Goal: Task Accomplishment & Management: Manage account settings

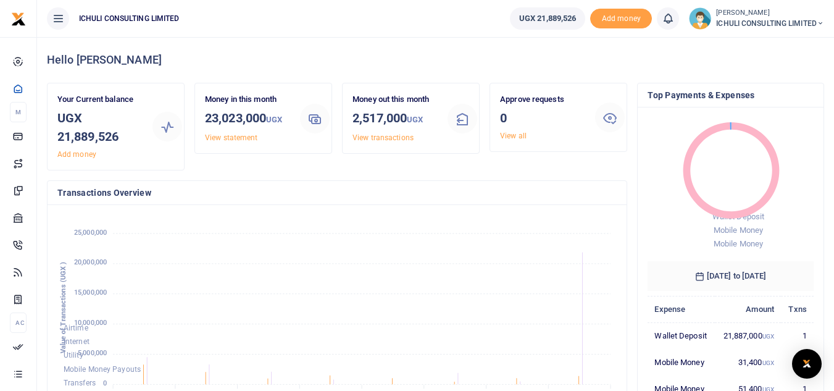
scroll to position [10, 10]
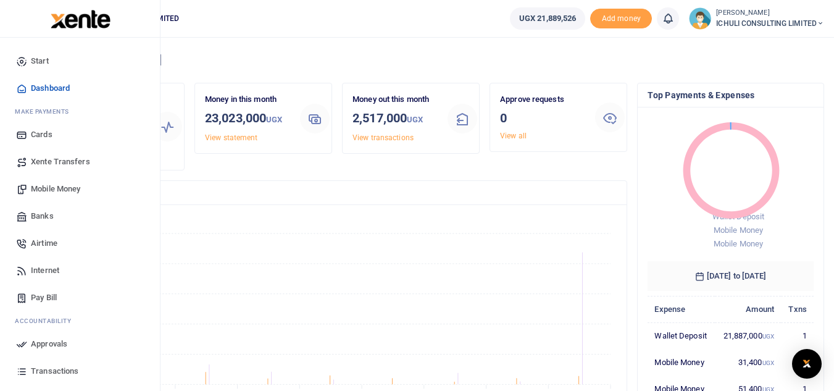
click at [57, 185] on span "Mobile Money" at bounding box center [55, 189] width 49 height 12
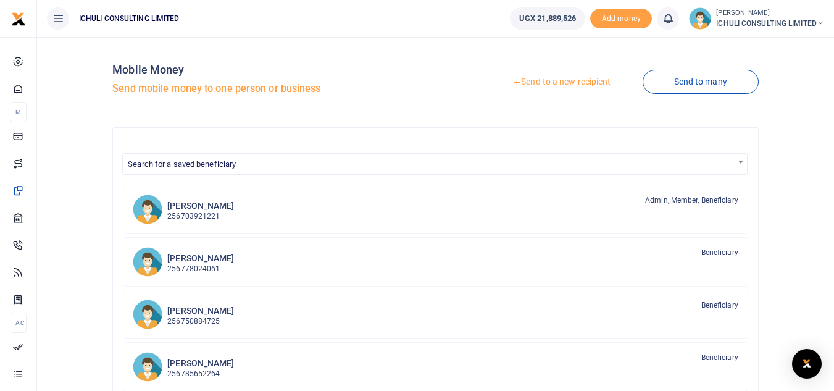
click at [570, 83] on link "Send to a new recipient" at bounding box center [561, 82] width 161 height 22
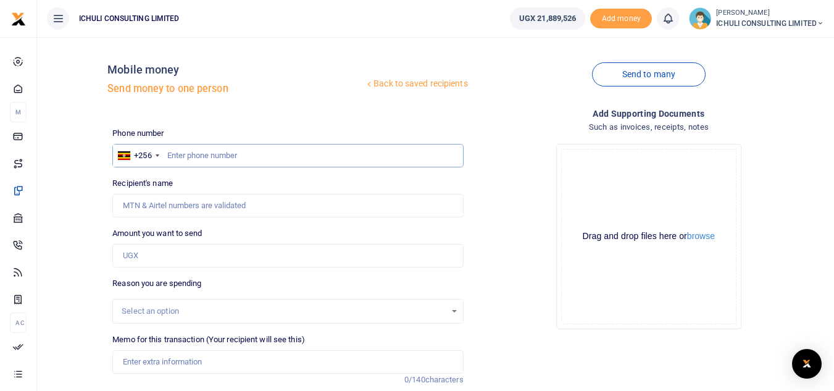
click at [186, 154] on input "text" at bounding box center [287, 155] width 351 height 23
paste input "778815742"
type input "778815742"
type input "Violet Namugosa"
click at [156, 258] on input "Amount you want to send" at bounding box center [287, 255] width 351 height 23
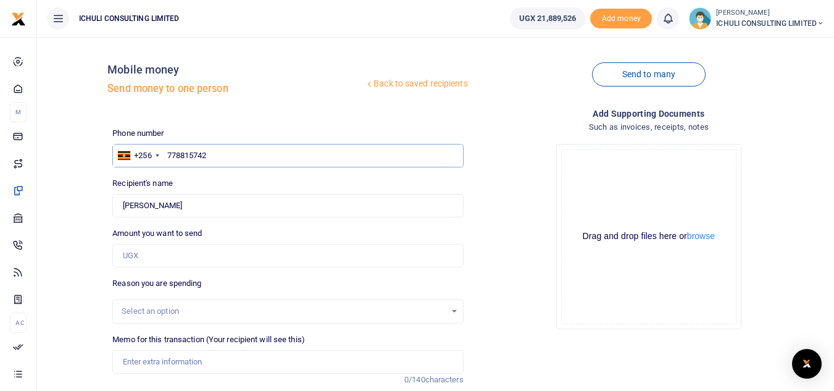
click at [209, 157] on input "778815742" at bounding box center [287, 155] width 351 height 23
drag, startPoint x: 209, startPoint y: 157, endPoint x: 168, endPoint y: 154, distance: 40.8
click at [168, 154] on input "778815742" at bounding box center [287, 155] width 351 height 23
paste input "43242087"
type input "743242087"
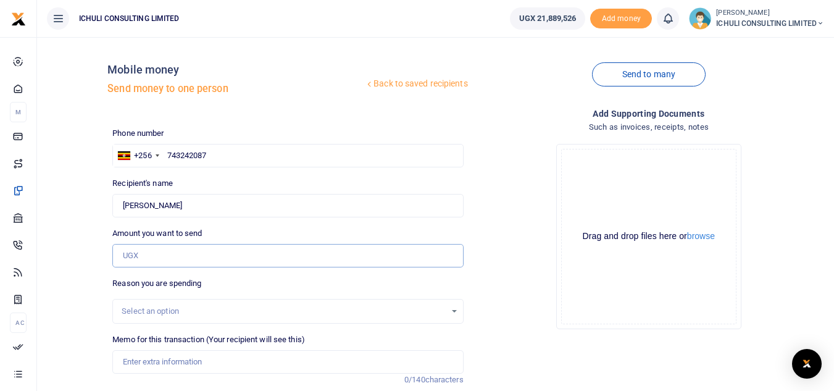
click at [170, 247] on input "Amount you want to send" at bounding box center [287, 255] width 351 height 23
type input "Amunoni Babaire"
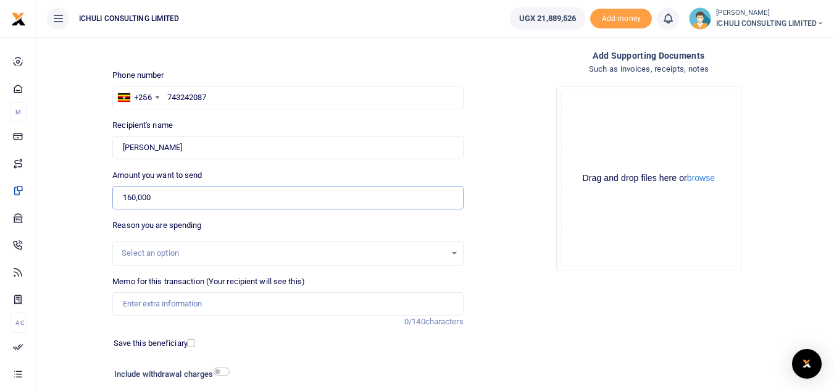
scroll to position [62, 0]
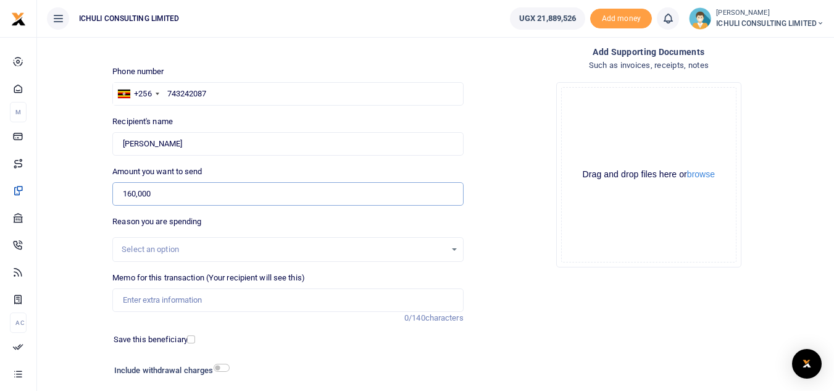
type input "160,000"
click at [448, 248] on div "Select an option" at bounding box center [287, 250] width 349 height 14
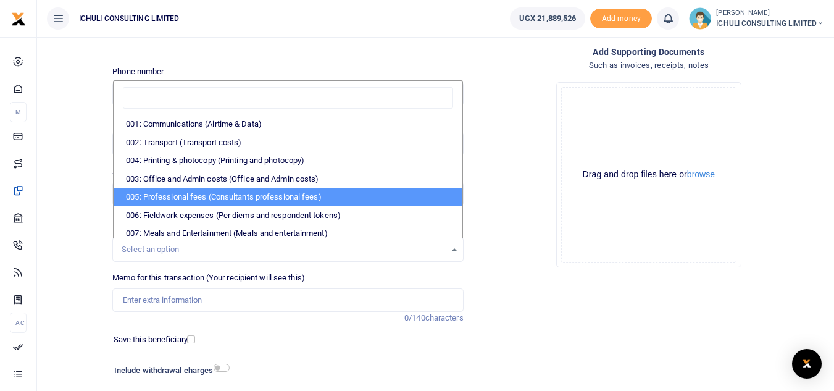
click at [337, 197] on li "005: Professional fees (Consultants professional fees)" at bounding box center [288, 197] width 348 height 19
select select "65"
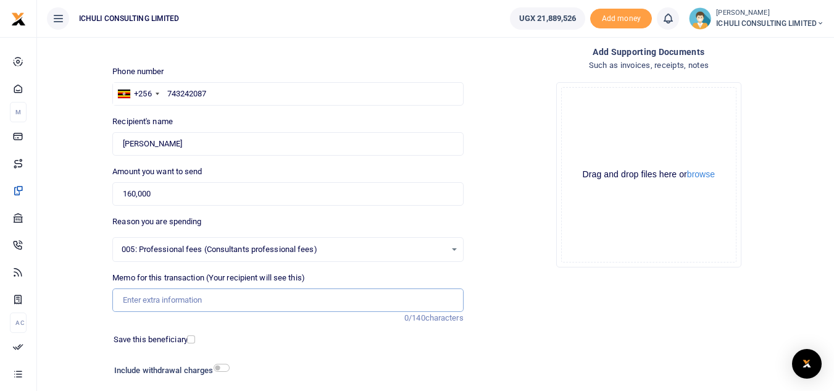
click at [183, 299] on input "Memo for this transaction (Your recipient will see this)" at bounding box center [287, 299] width 351 height 23
paste input "Trenching SFLU water project"
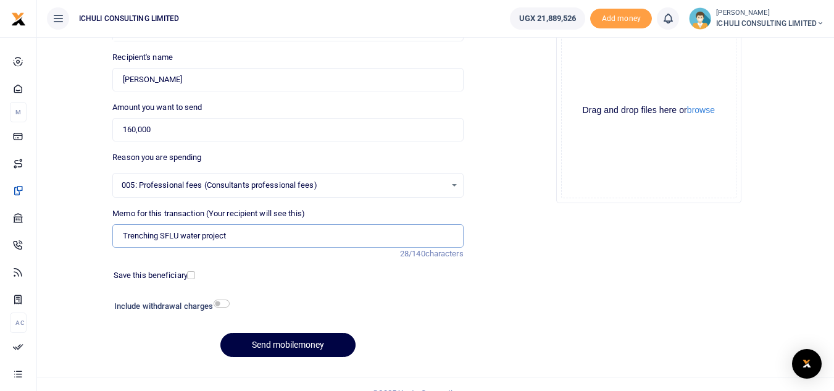
scroll to position [141, 0]
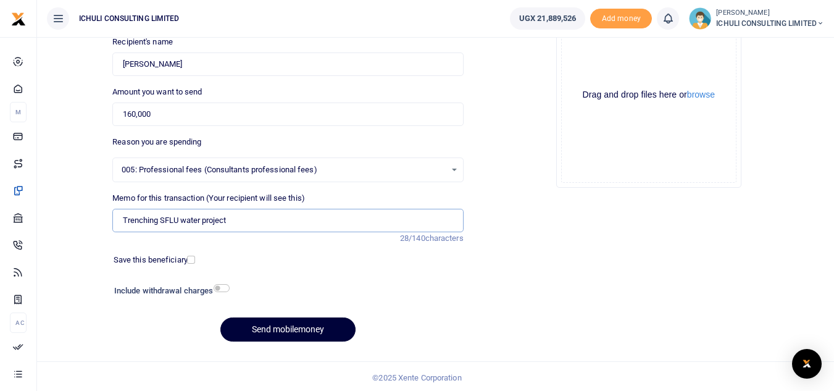
type input "Trenching SFLU water project"
click at [309, 330] on button "Send mobilemoney" at bounding box center [287, 329] width 135 height 24
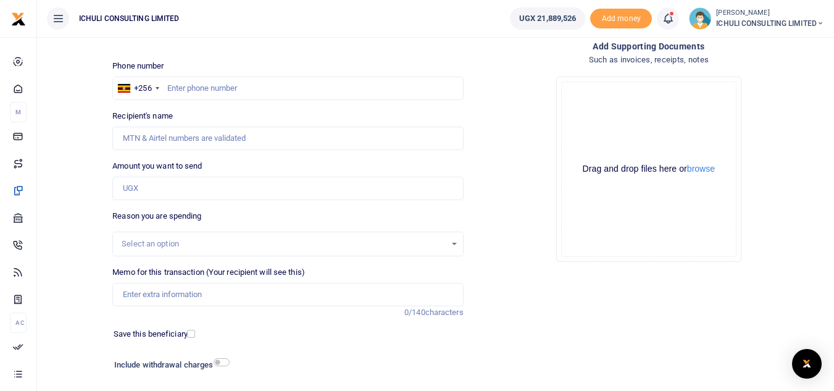
scroll to position [66, 0]
click at [404, 91] on input "text" at bounding box center [287, 89] width 351 height 23
paste input "770600893"
type input "770600893"
type input "Rose Bilyere"
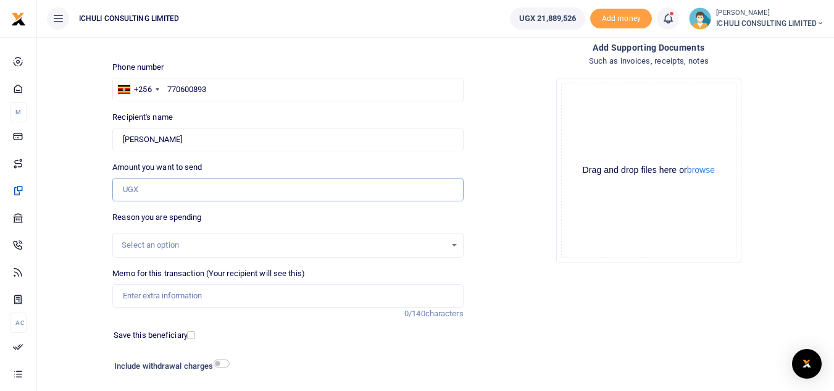
click at [185, 191] on input "Amount you want to send" at bounding box center [287, 189] width 351 height 23
click at [514, 232] on div "Drop your files here Drag and drop files here or browse Powered by Uppy" at bounding box center [649, 170] width 351 height 205
click at [207, 89] on input "770600893" at bounding box center [287, 89] width 351 height 23
drag, startPoint x: 207, startPoint y: 89, endPoint x: 168, endPoint y: 86, distance: 39.0
click at [168, 86] on input "770600893" at bounding box center [287, 89] width 351 height 23
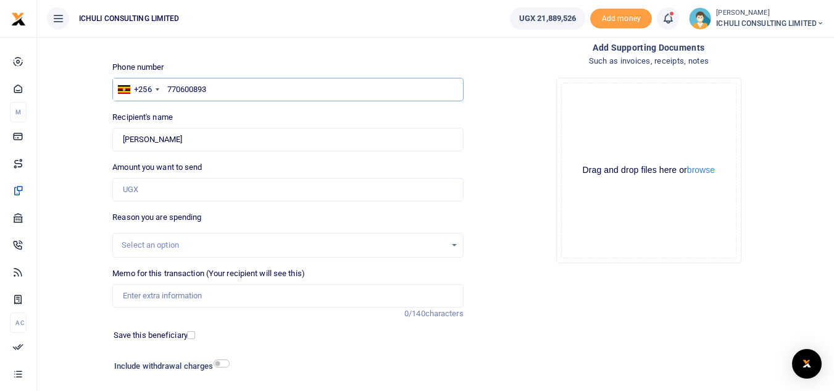
paste input "4443281"
type input "774443281"
type input "Nelson Waiswa"
type input "774443281"
click at [205, 190] on input "Amount you want to send" at bounding box center [287, 189] width 351 height 23
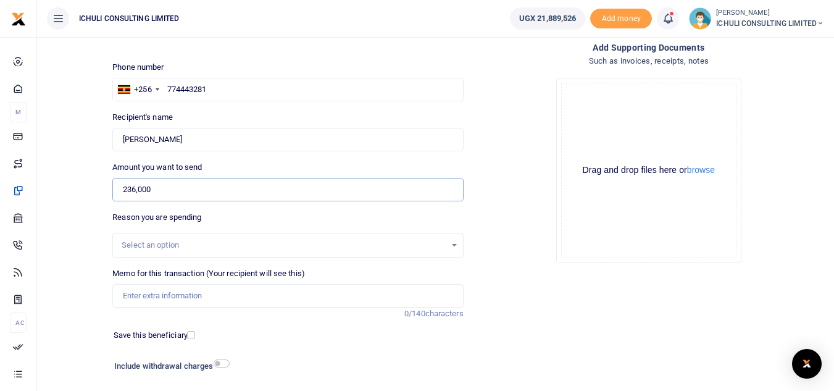
type input "236,000"
click at [326, 251] on div "Select an option" at bounding box center [284, 245] width 324 height 12
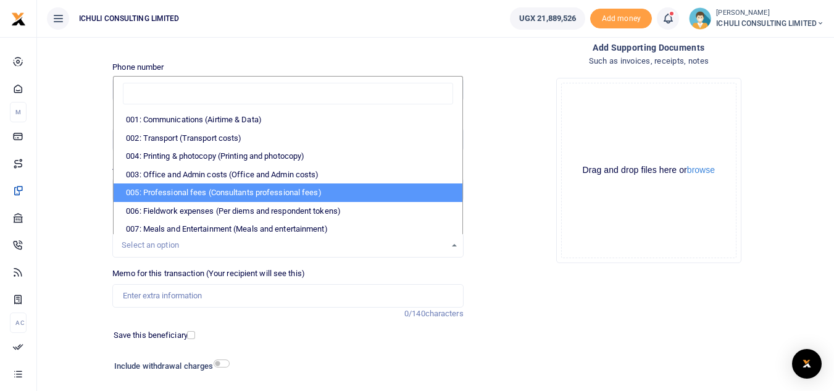
click at [267, 187] on li "005: Professional fees (Consultants professional fees)" at bounding box center [288, 192] width 348 height 19
select select "65"
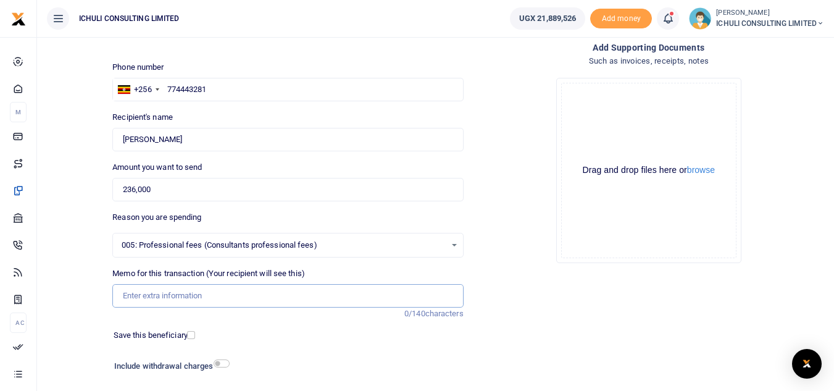
click at [228, 297] on input "Memo for this transaction (Your recipient will see this)" at bounding box center [287, 295] width 351 height 23
paste input "Trenching SFLU water project"
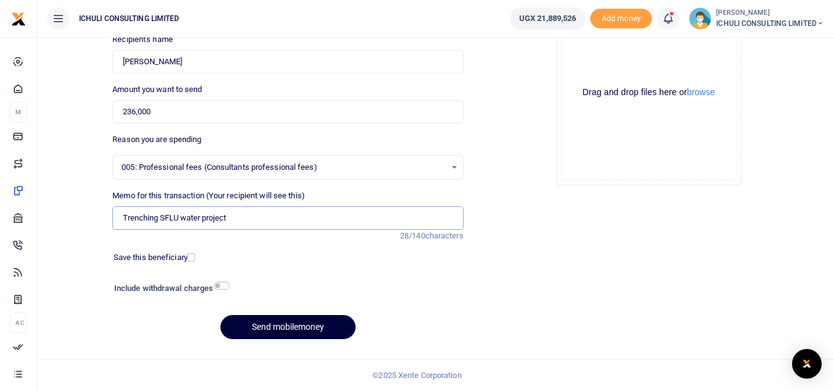
type input "Trenching SFLU water project"
click at [305, 329] on button "Send mobilemoney" at bounding box center [287, 327] width 135 height 24
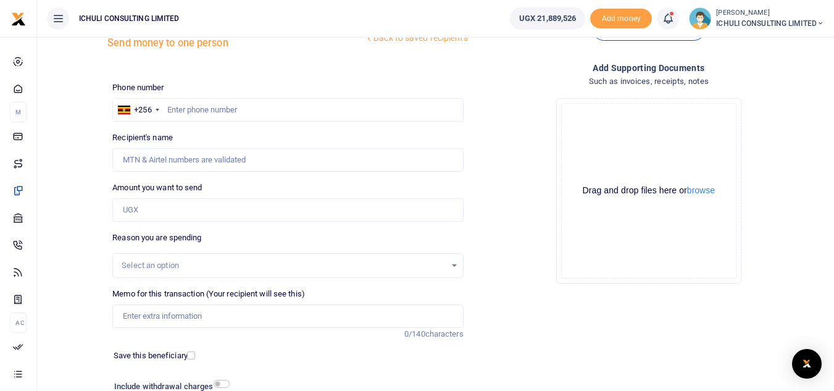
scroll to position [36, 0]
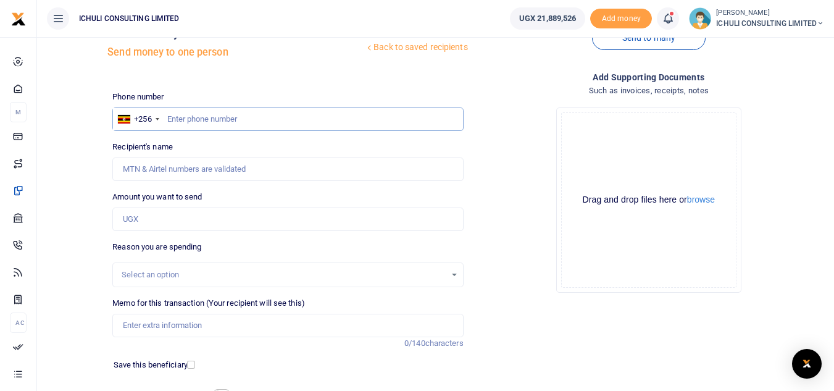
click at [346, 111] on input "text" at bounding box center [287, 118] width 351 height 23
paste input "787930390"
type input "787930390"
click at [235, 221] on input "Amount you want to send" at bounding box center [287, 218] width 351 height 23
type input "Samuel Kasadha"
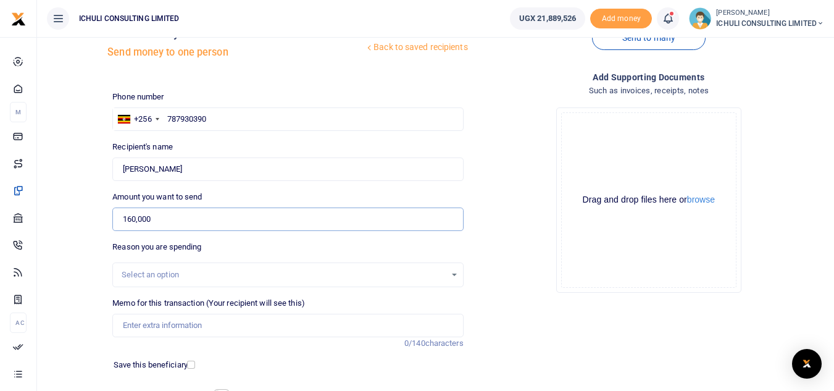
type input "160,000"
click at [388, 279] on div "Select an option" at bounding box center [284, 275] width 324 height 12
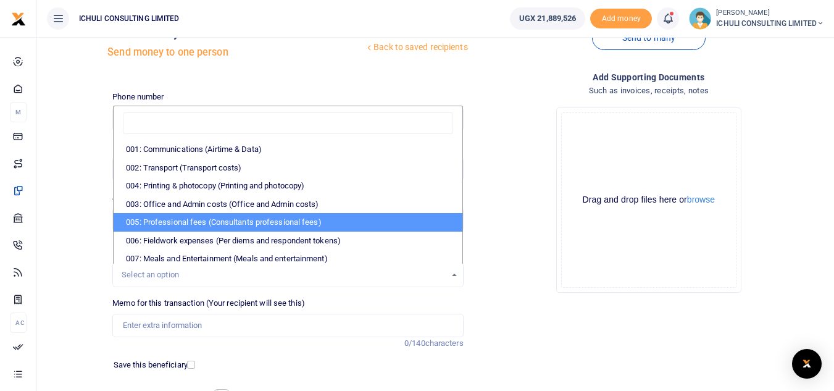
click at [299, 220] on li "005: Professional fees (Consultants professional fees)" at bounding box center [288, 222] width 348 height 19
select select "65"
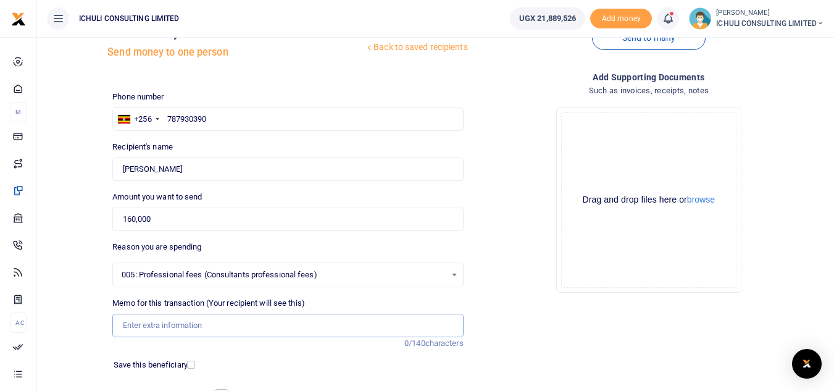
click at [224, 328] on input "Memo for this transaction (Your recipient will see this)" at bounding box center [287, 325] width 351 height 23
paste input "Trenching SFLU water project"
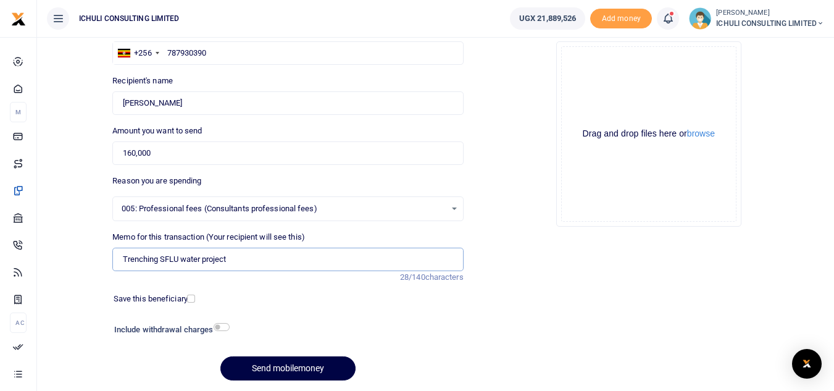
scroll to position [110, 0]
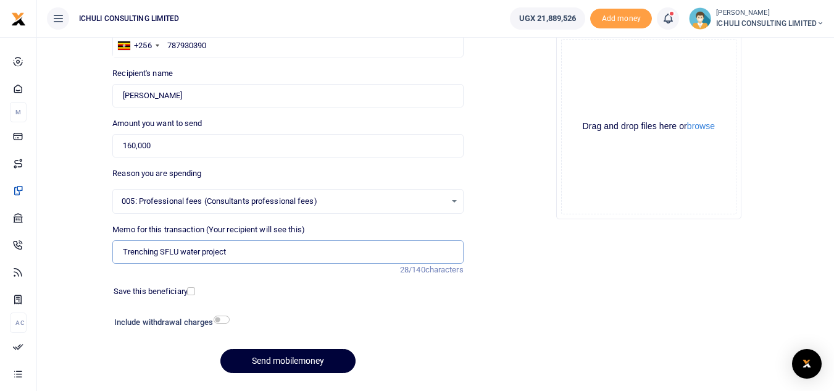
type input "Trenching SFLU water project"
click at [325, 360] on button "Send mobilemoney" at bounding box center [287, 361] width 135 height 24
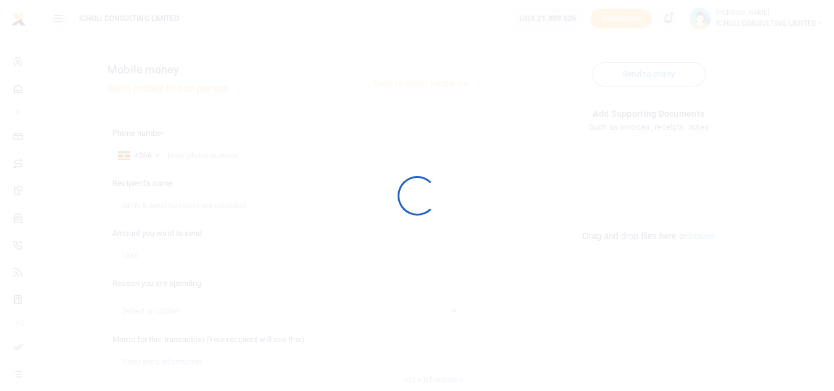
scroll to position [110, 0]
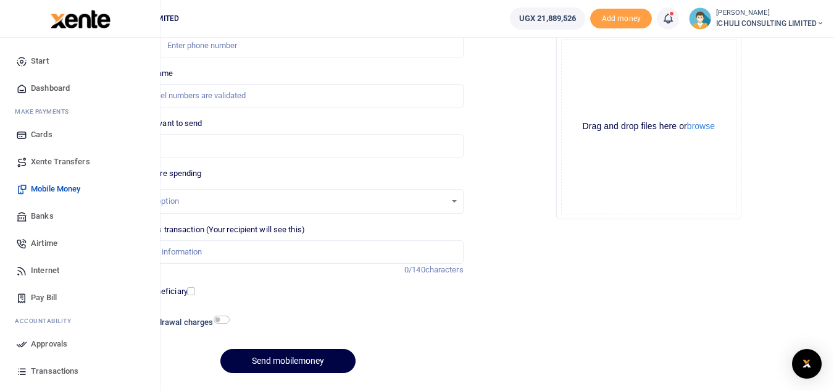
click at [43, 344] on span "Approvals" at bounding box center [49, 344] width 36 height 12
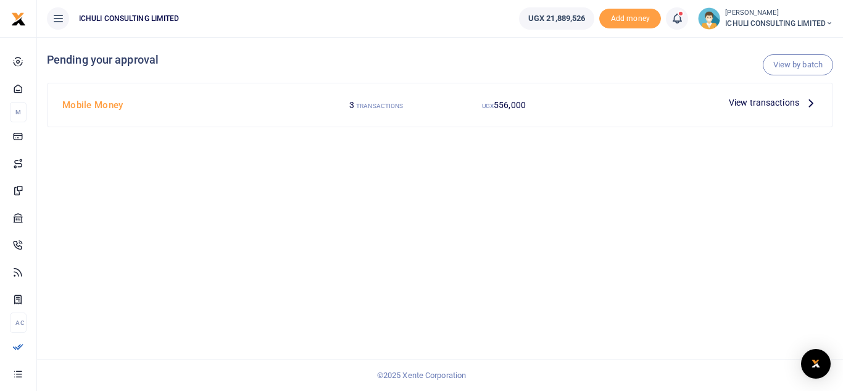
click at [812, 101] on icon at bounding box center [812, 103] width 14 height 14
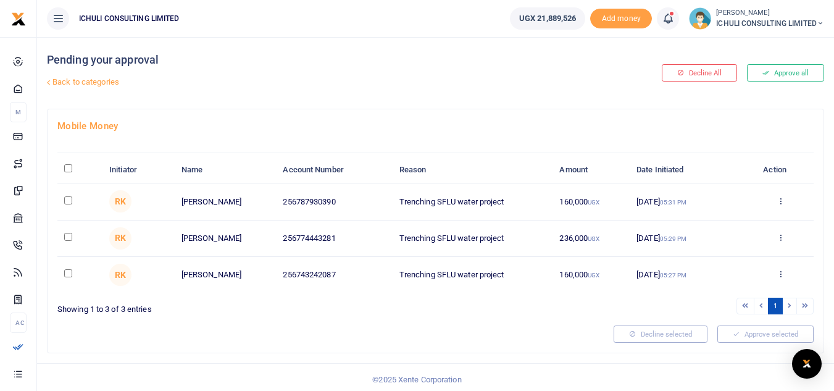
click at [68, 170] on input "\a \a : activate to sort column descending" at bounding box center [68, 168] width 8 height 8
checkbox input "true"
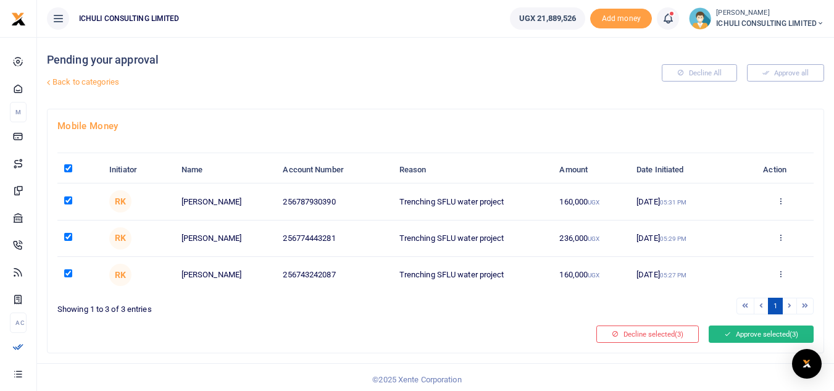
click at [774, 338] on button "Approve selected (3)" at bounding box center [761, 333] width 105 height 17
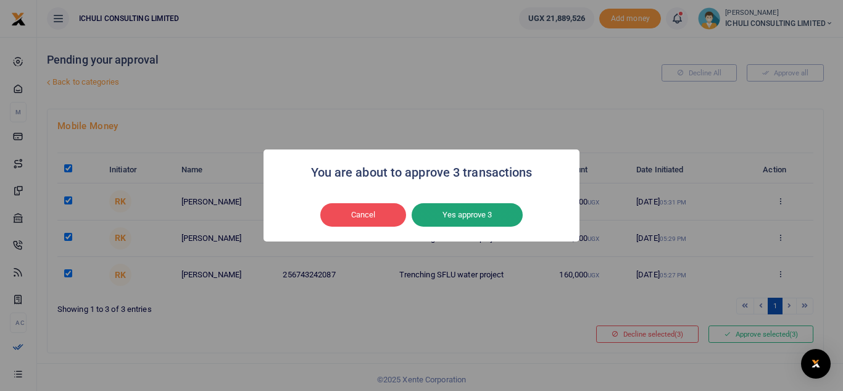
click at [456, 215] on button "Yes approve 3" at bounding box center [467, 214] width 111 height 23
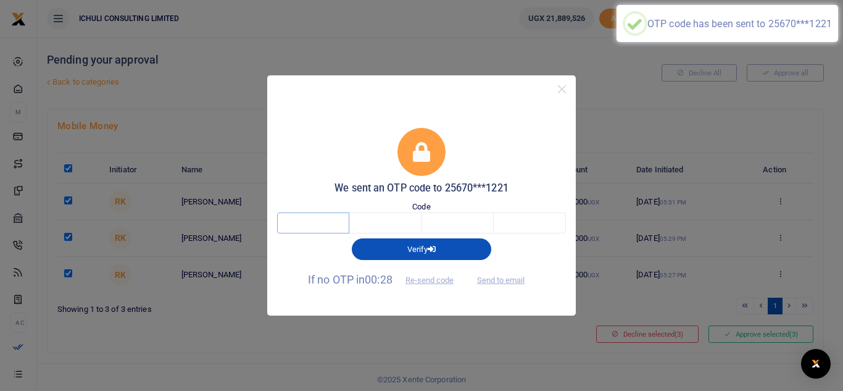
click at [298, 223] on input "text" at bounding box center [313, 222] width 72 height 21
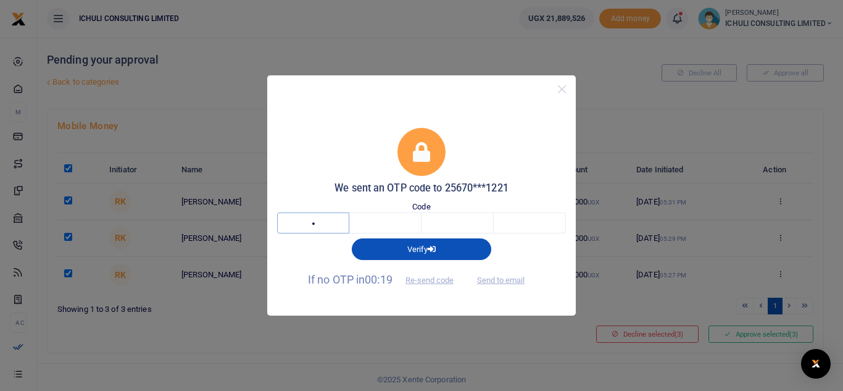
type input "1"
type input "4"
type input "2"
type input "5"
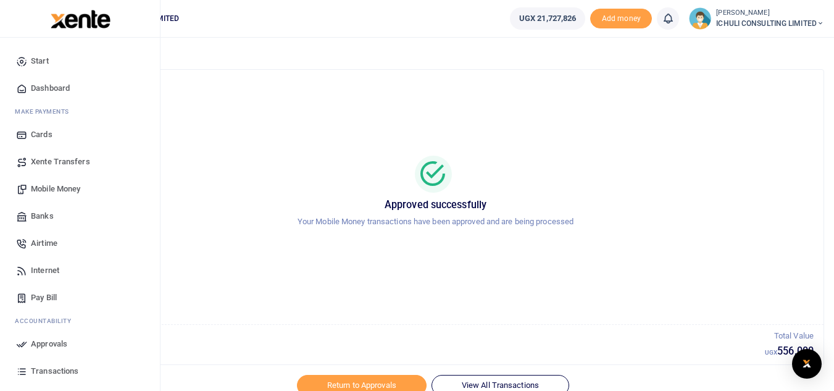
click at [48, 191] on span "Mobile Money" at bounding box center [55, 189] width 49 height 12
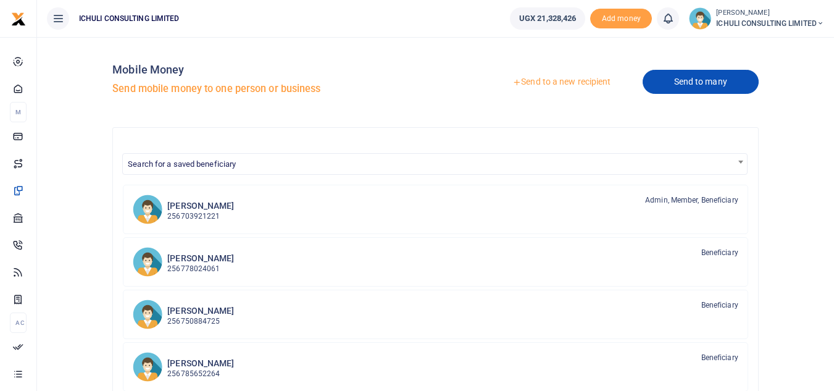
click at [700, 86] on link "Send to many" at bounding box center [701, 82] width 116 height 24
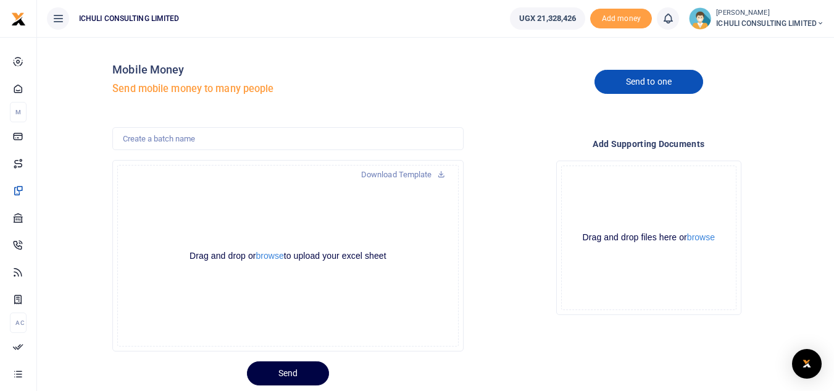
click at [661, 84] on link "Send to one" at bounding box center [649, 82] width 109 height 24
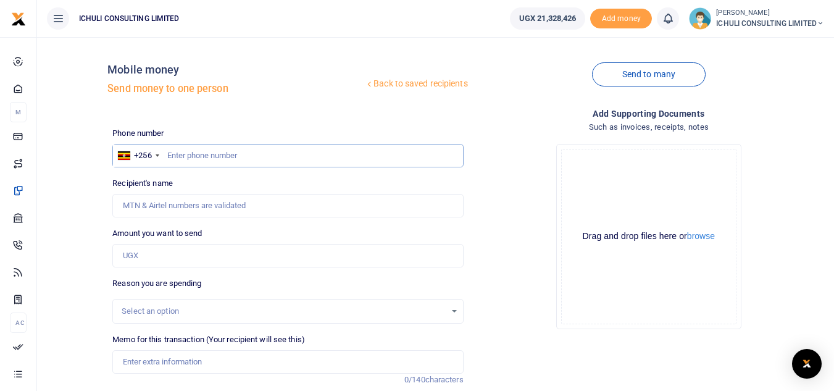
click at [201, 158] on input "text" at bounding box center [287, 155] width 351 height 23
paste input "748735126"
type input "748735126"
type input "Frank Isabirye"
drag, startPoint x: 209, startPoint y: 154, endPoint x: 167, endPoint y: 155, distance: 41.4
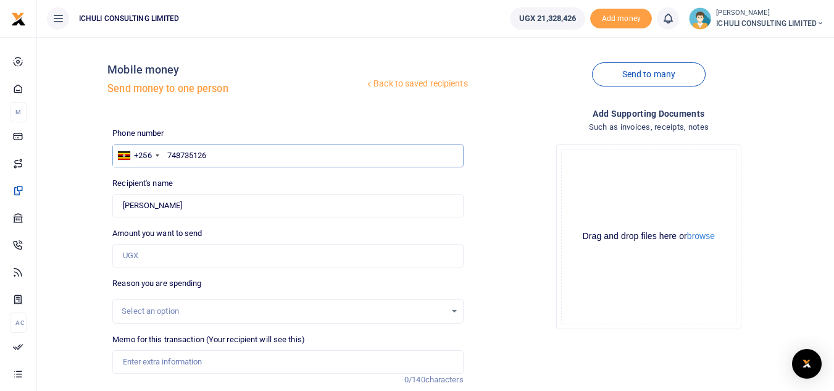
click at [167, 155] on input "748735126" at bounding box center [287, 155] width 351 height 23
paste input "05058442"
type input "705058442"
click at [214, 249] on input "Amount you want to send" at bounding box center [287, 255] width 351 height 23
type input "Faruku Musoke"
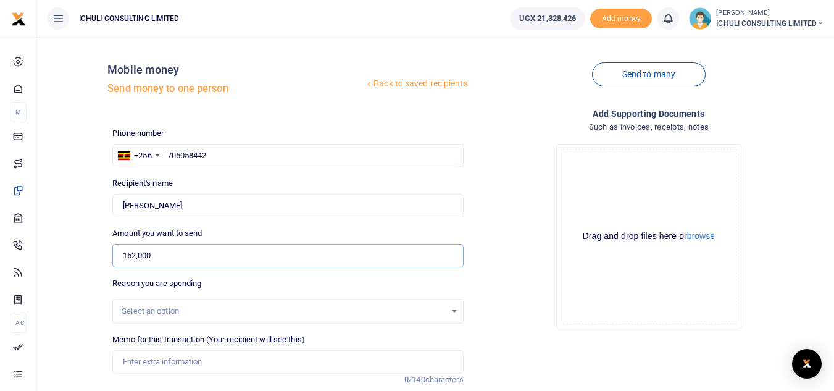
type input "152,000"
click at [186, 315] on div "Select an option" at bounding box center [284, 311] width 324 height 12
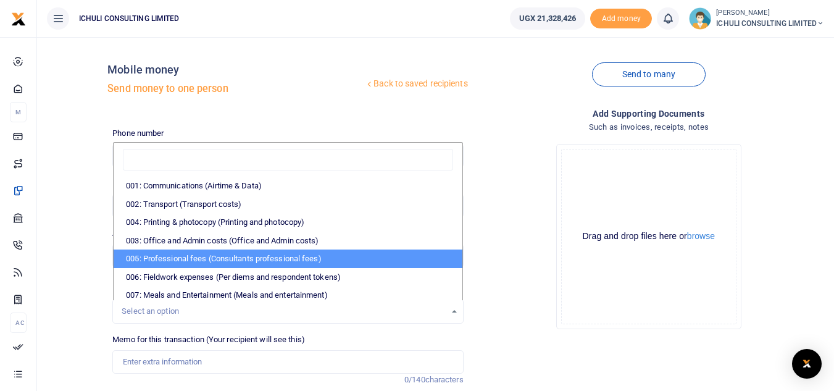
click at [201, 257] on li "005: Professional fees (Consultants professional fees)" at bounding box center [288, 258] width 348 height 19
select select "65"
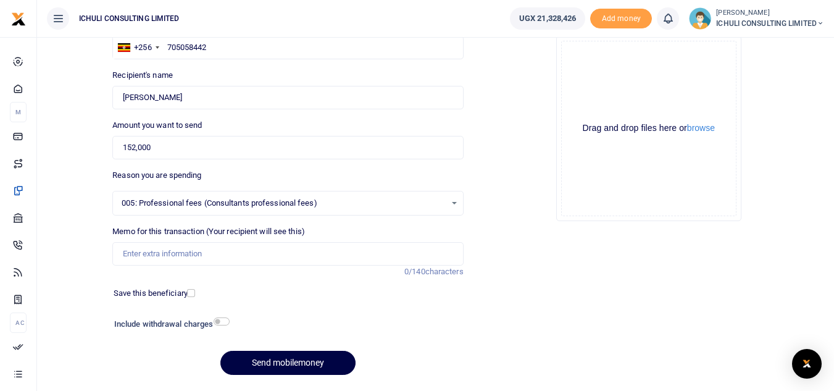
scroll to position [114, 0]
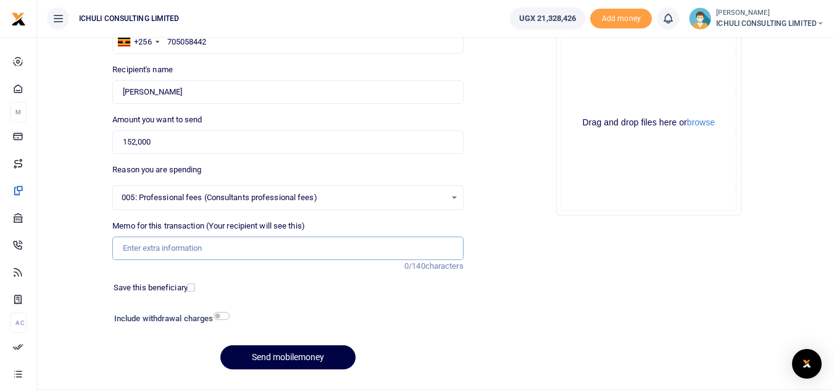
click at [275, 252] on input "Memo for this transaction (Your recipient will see this)" at bounding box center [287, 247] width 351 height 23
paste input "Trenching SFLU water project"
type input "Trenching SFLU water project"
click at [312, 355] on button "Send mobilemoney" at bounding box center [287, 357] width 135 height 24
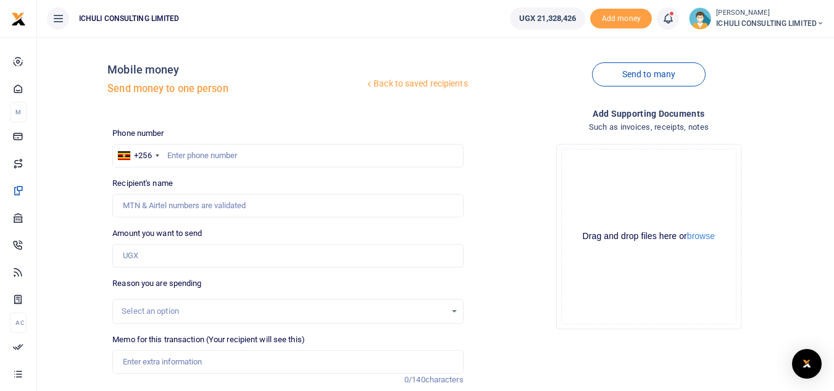
scroll to position [114, 0]
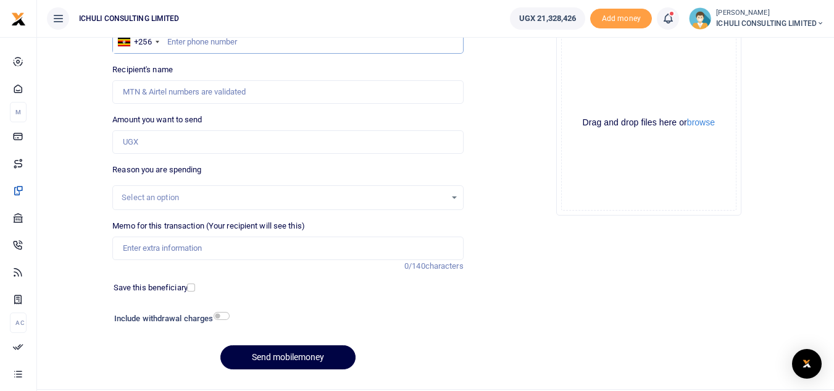
click at [358, 46] on input "text" at bounding box center [287, 41] width 351 height 23
paste input "784353934"
type input "784353934"
type input "[PERSON_NAME]"
drag, startPoint x: 212, startPoint y: 41, endPoint x: 169, endPoint y: 41, distance: 43.2
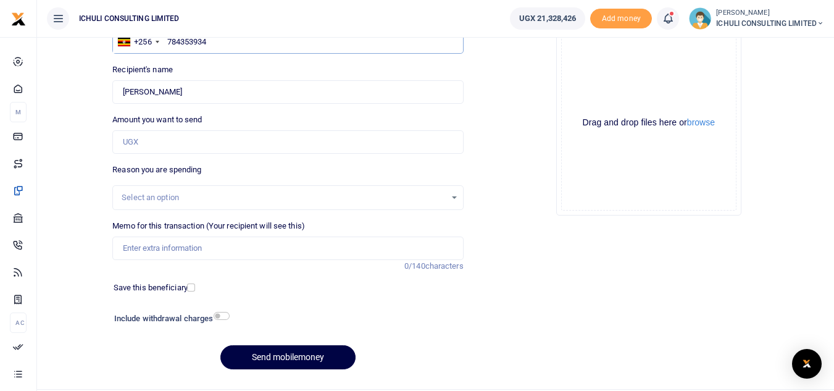
click at [169, 41] on input "784353934" at bounding box center [287, 41] width 351 height 23
paste input "54516818"
type input "754516818"
click at [191, 141] on input "Amount you want to send" at bounding box center [287, 141] width 351 height 23
type input "Samiru Isabirye"
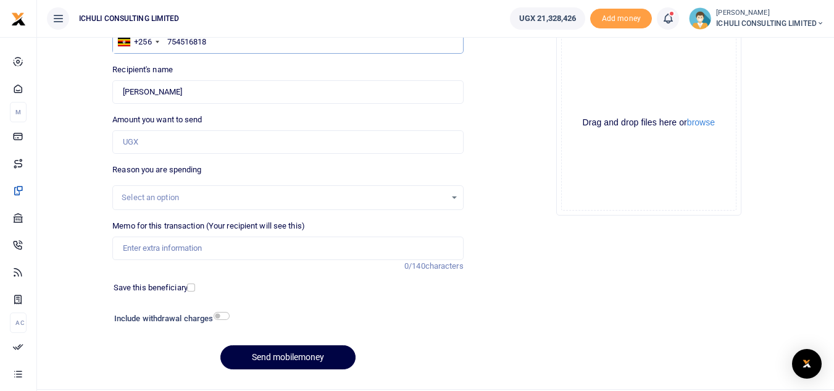
click at [214, 43] on input "754516818" at bounding box center [287, 41] width 351 height 23
drag, startPoint x: 214, startPoint y: 43, endPoint x: 169, endPoint y: 43, distance: 45.7
click at [169, 43] on input "754516818" at bounding box center [287, 41] width 351 height 23
paste input "06301783"
type input "706301783"
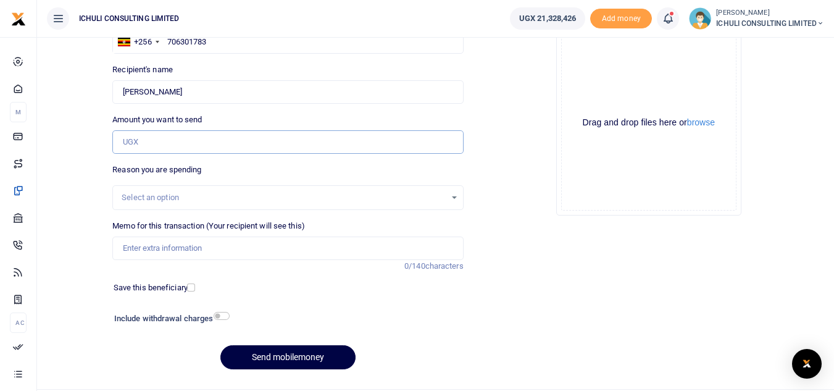
click at [211, 146] on input "Amount you want to send" at bounding box center [287, 141] width 351 height 23
type input "Sanon Kuuku"
type input "188,000"
click at [197, 201] on div "Select an option" at bounding box center [284, 197] width 324 height 12
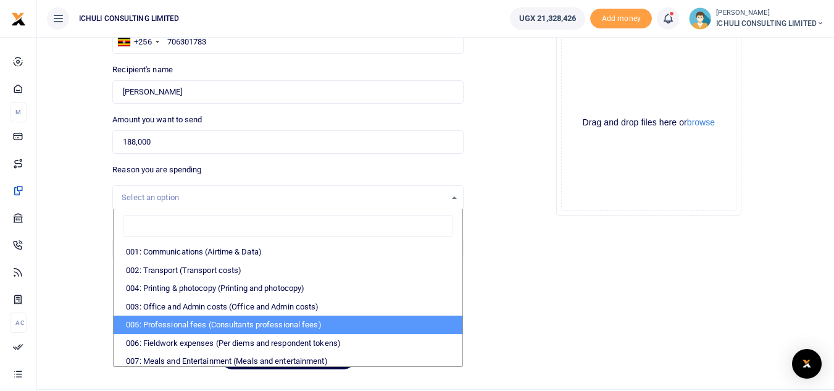
click at [213, 328] on li "005: Professional fees (Consultants professional fees)" at bounding box center [288, 325] width 348 height 19
select select "65"
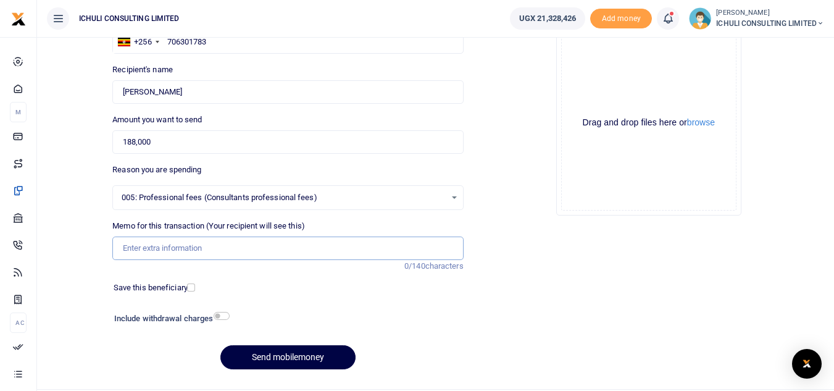
click at [208, 248] on input "Memo for this transaction (Your recipient will see this)" at bounding box center [287, 247] width 351 height 23
paste input "Trenching SFLU water project"
type input "Trenching SFLU water project"
click at [296, 355] on button "Send mobilemoney" at bounding box center [287, 357] width 135 height 24
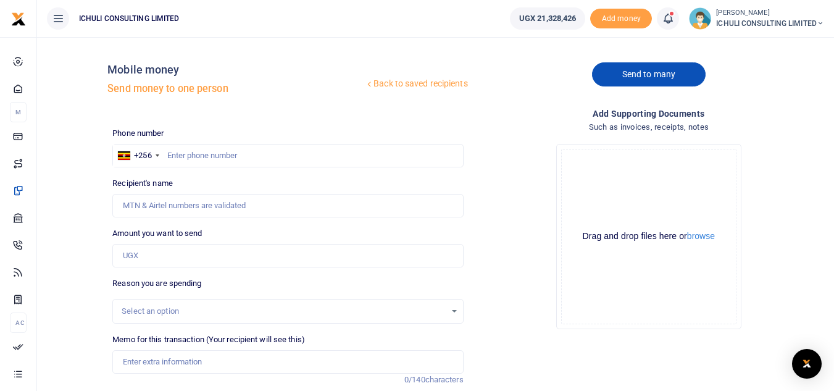
click at [640, 72] on link "Send to many" at bounding box center [649, 74] width 114 height 24
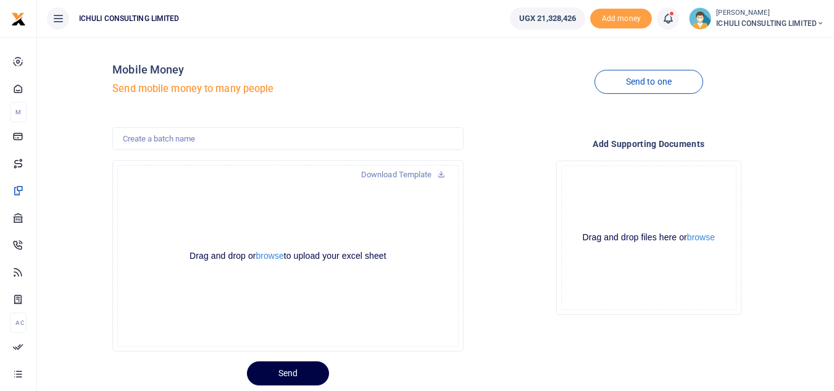
click at [437, 176] on icon at bounding box center [441, 173] width 8 height 9
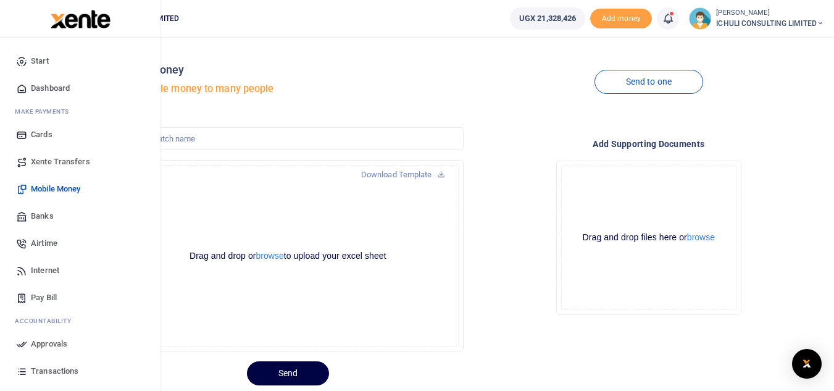
click at [48, 345] on span "Approvals" at bounding box center [49, 344] width 36 height 12
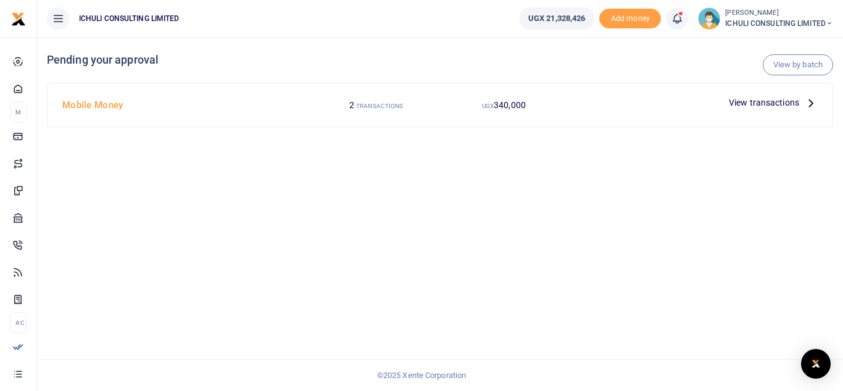
click at [813, 104] on icon at bounding box center [812, 103] width 14 height 14
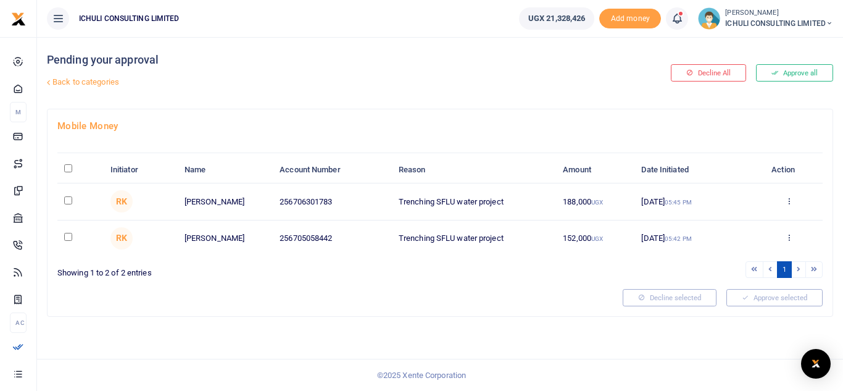
click at [68, 169] on input "\a \a : activate to sort column descending" at bounding box center [68, 168] width 8 height 8
checkbox input "true"
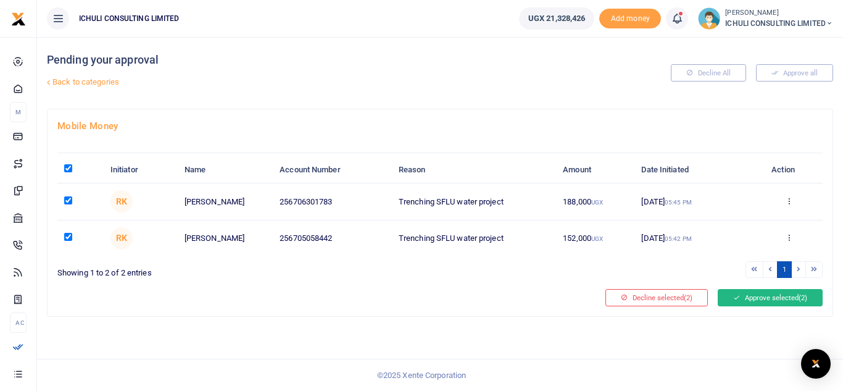
click at [734, 300] on icon at bounding box center [737, 297] width 7 height 9
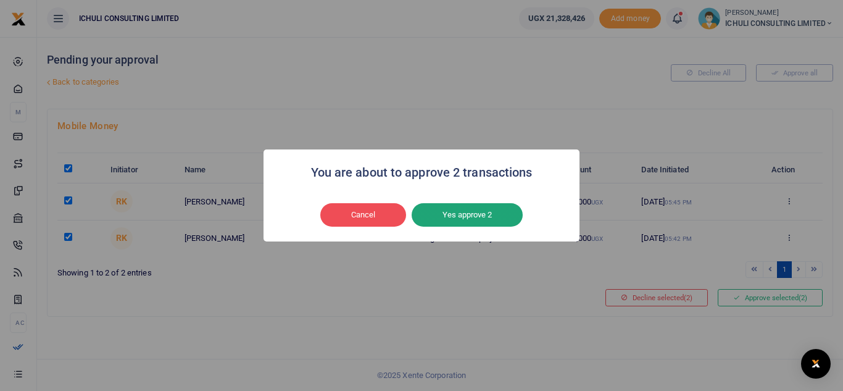
click at [472, 215] on button "Yes approve 2" at bounding box center [467, 214] width 111 height 23
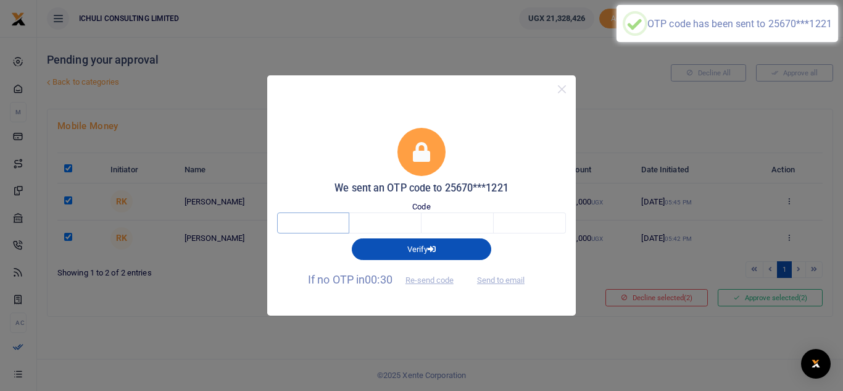
click at [332, 220] on input "text" at bounding box center [313, 222] width 72 height 21
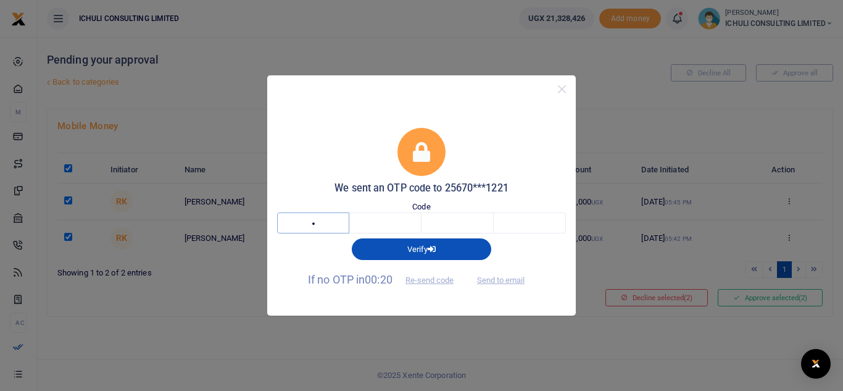
type input "5"
type input "4"
type input "6"
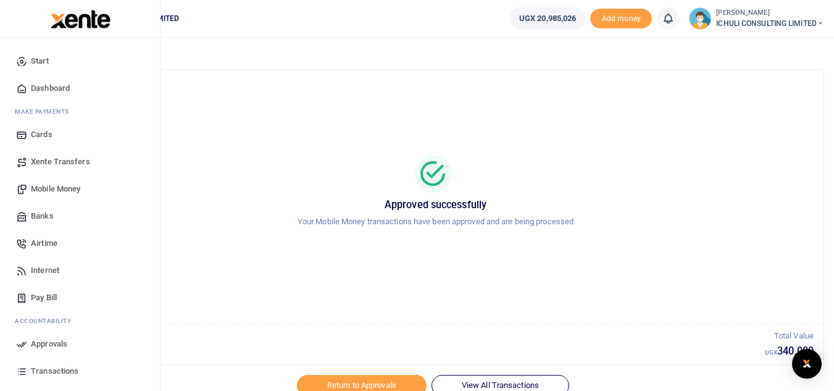
click at [59, 189] on span "Mobile Money" at bounding box center [55, 189] width 49 height 12
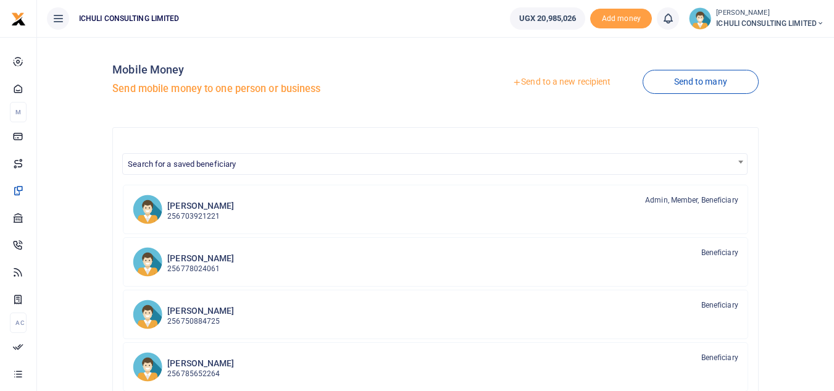
click at [691, 80] on link "Send to many" at bounding box center [701, 82] width 116 height 24
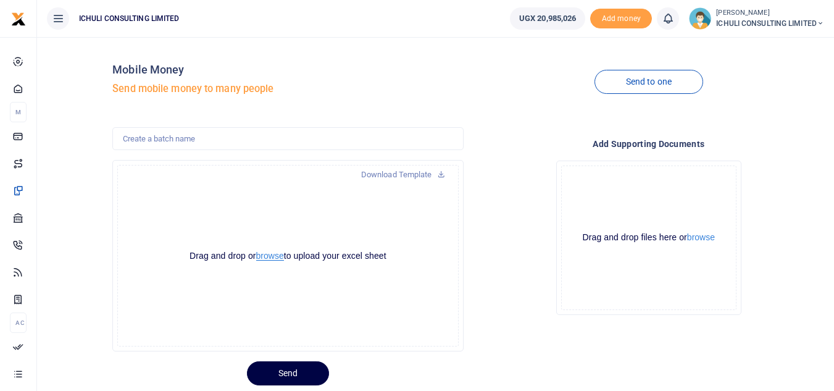
click at [270, 255] on button "browse" at bounding box center [270, 255] width 28 height 9
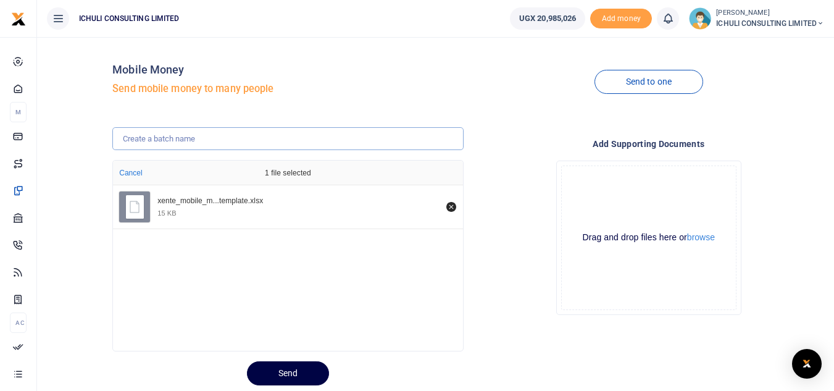
click at [330, 133] on input "text" at bounding box center [287, 138] width 351 height 23
paste input "Trenching SFLU water project"
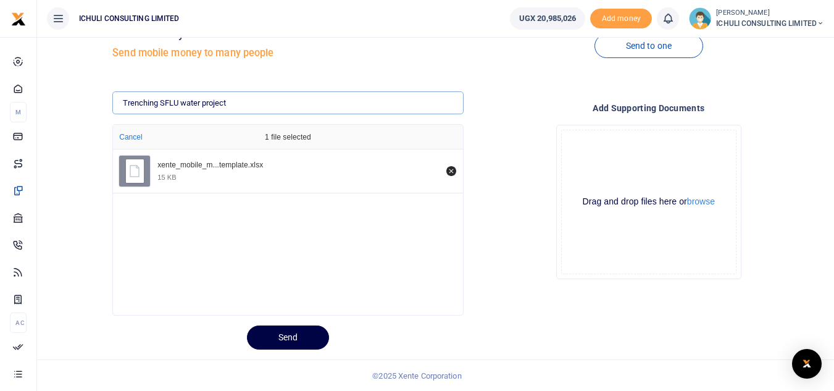
scroll to position [36, 0]
type input "Trenching SFLU water project"
click at [283, 338] on button "Send" at bounding box center [288, 337] width 82 height 24
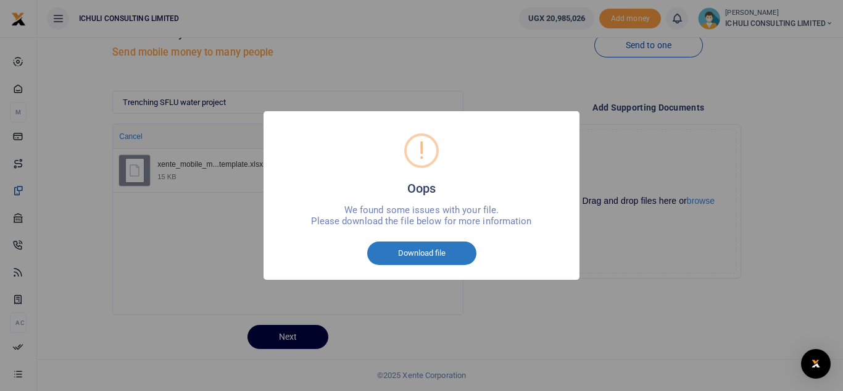
click at [420, 255] on button "Download file" at bounding box center [421, 252] width 109 height 23
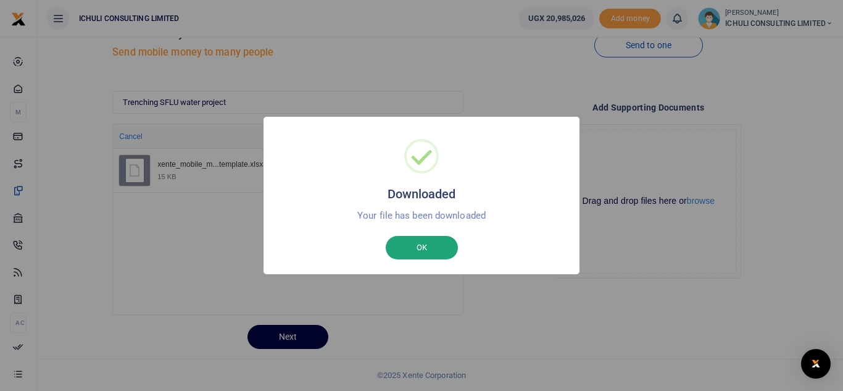
click at [439, 251] on button "OK" at bounding box center [422, 247] width 72 height 23
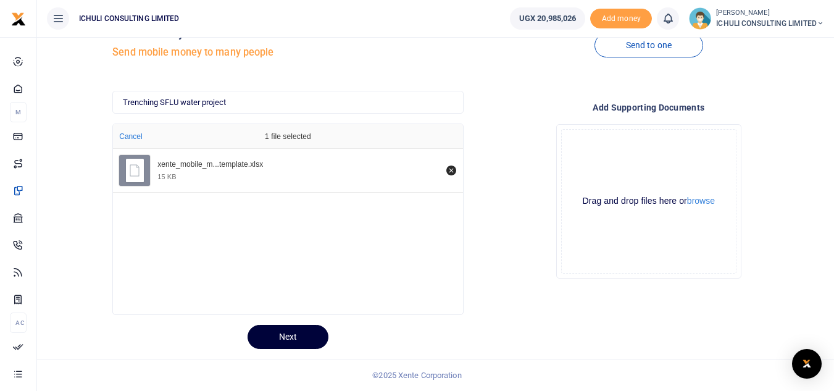
click at [291, 341] on button "Next" at bounding box center [288, 337] width 81 height 24
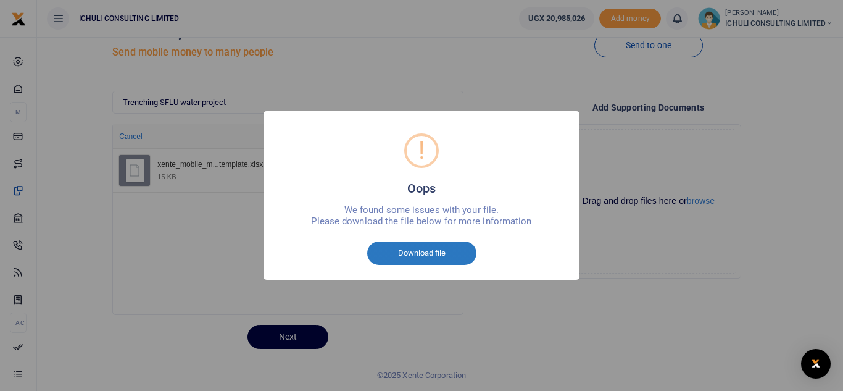
click at [399, 256] on button "Download file" at bounding box center [421, 252] width 109 height 23
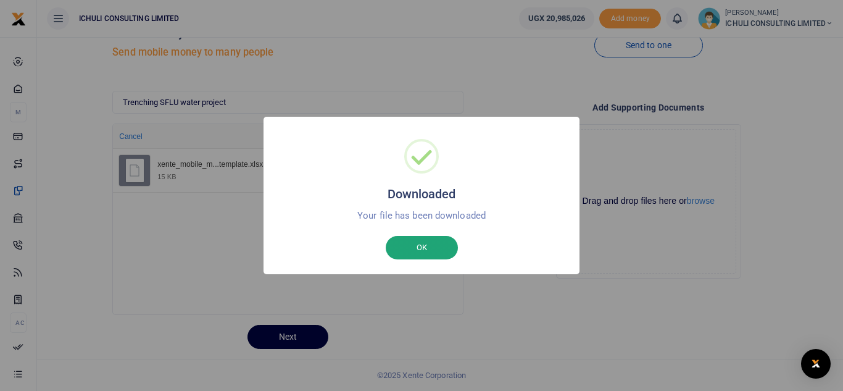
click at [420, 243] on button "OK" at bounding box center [422, 247] width 72 height 23
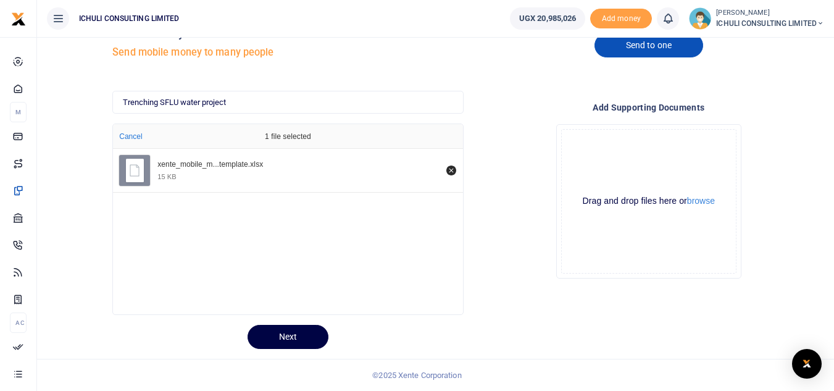
click at [661, 46] on link "Send to one" at bounding box center [649, 45] width 109 height 24
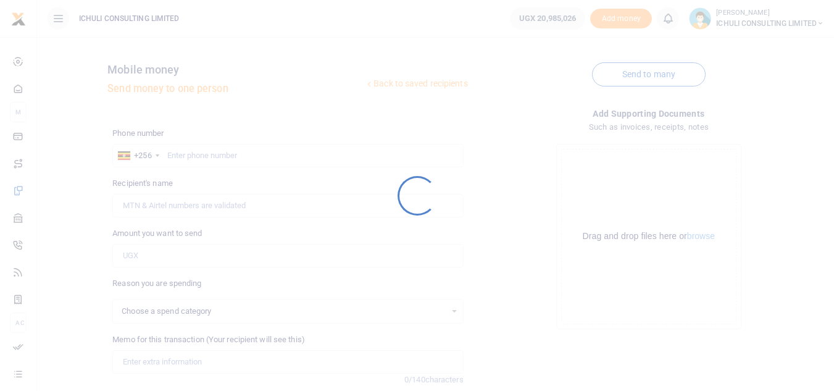
click at [834, 77] on html "Start Dashboard M ake Payments Cards Xente Transfers Mobile Money Banks Airtime…" at bounding box center [417, 267] width 834 height 535
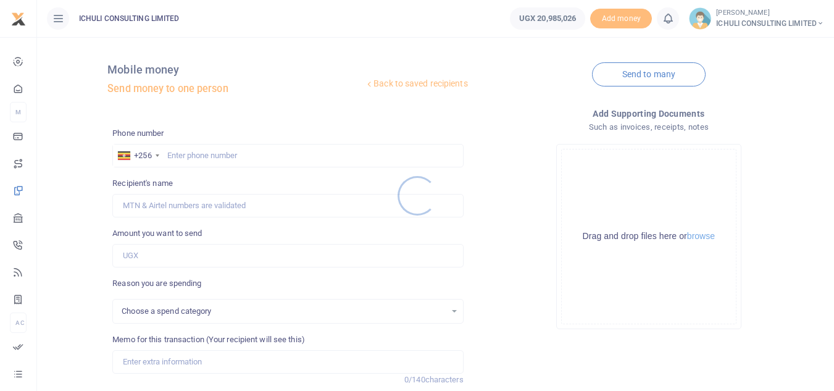
select select
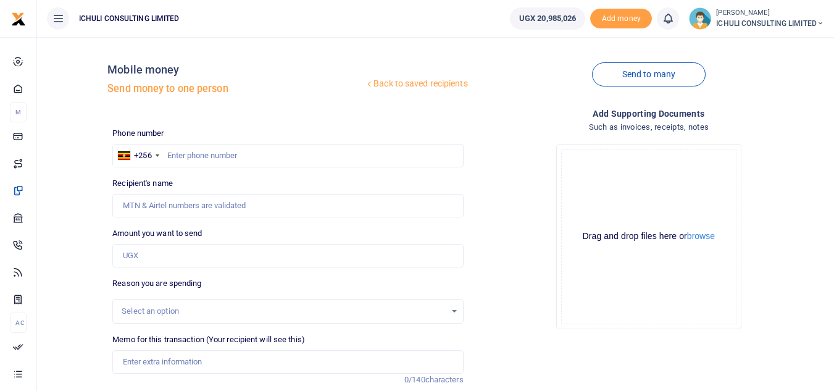
click at [456, 309] on div "Select an option" at bounding box center [287, 311] width 349 height 14
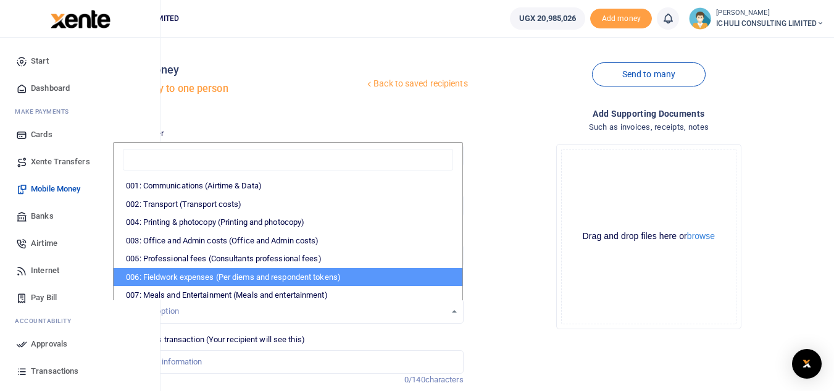
click at [53, 344] on span "Approvals" at bounding box center [49, 344] width 36 height 12
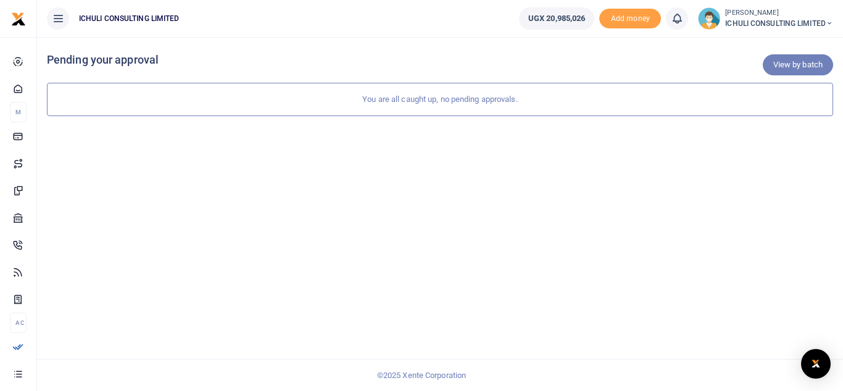
click at [801, 65] on link "View by batch" at bounding box center [798, 64] width 70 height 21
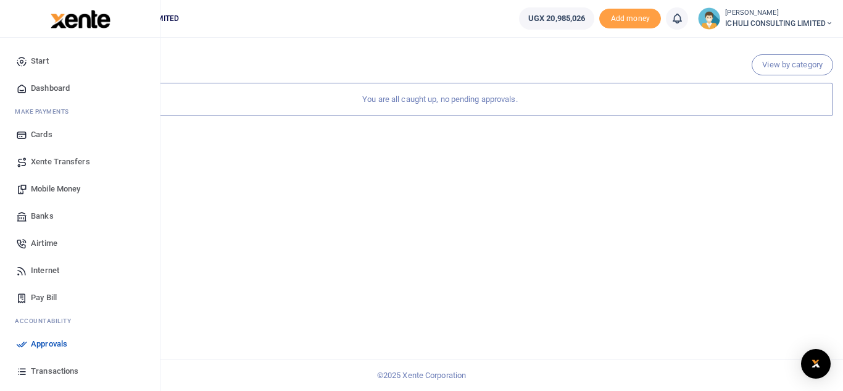
click at [65, 187] on span "Mobile Money" at bounding box center [55, 189] width 49 height 12
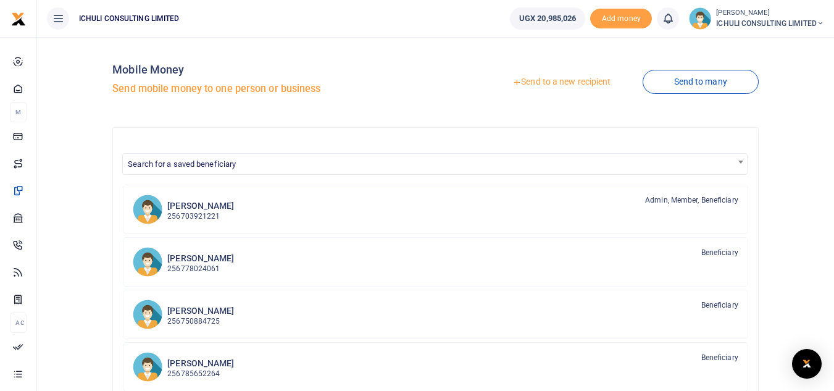
click at [703, 84] on link "Send to many" at bounding box center [701, 82] width 116 height 24
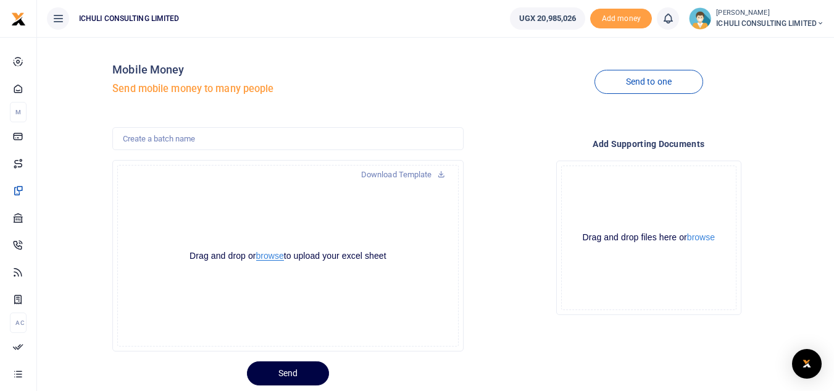
click at [272, 254] on button "browse" at bounding box center [270, 255] width 28 height 9
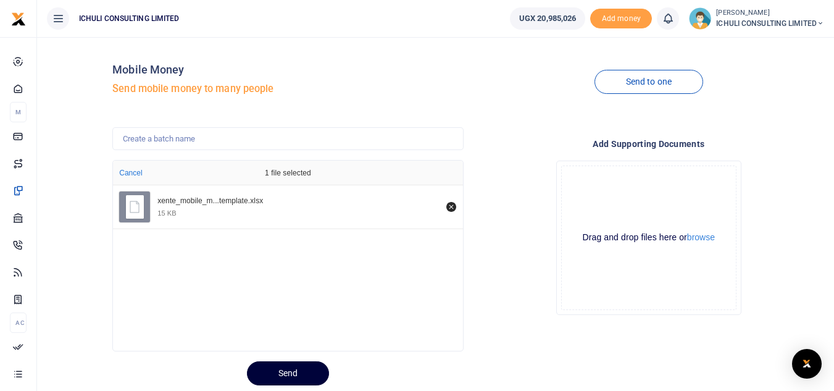
click at [316, 370] on button "Send" at bounding box center [288, 373] width 82 height 24
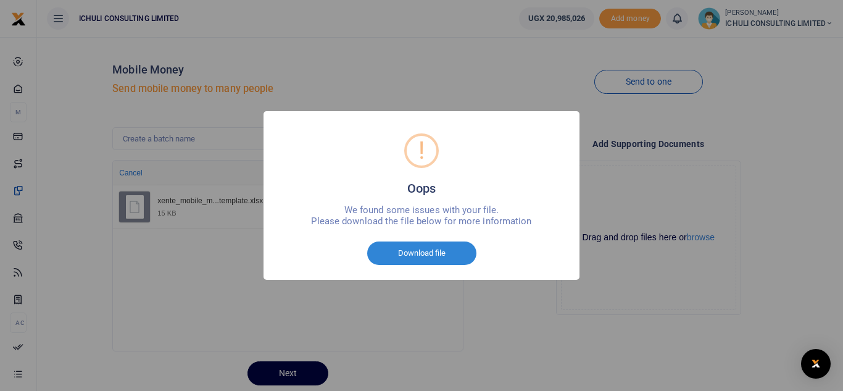
click at [533, 322] on div "! Oops × We found some issues with your file. Please download the file below fo…" at bounding box center [421, 195] width 843 height 391
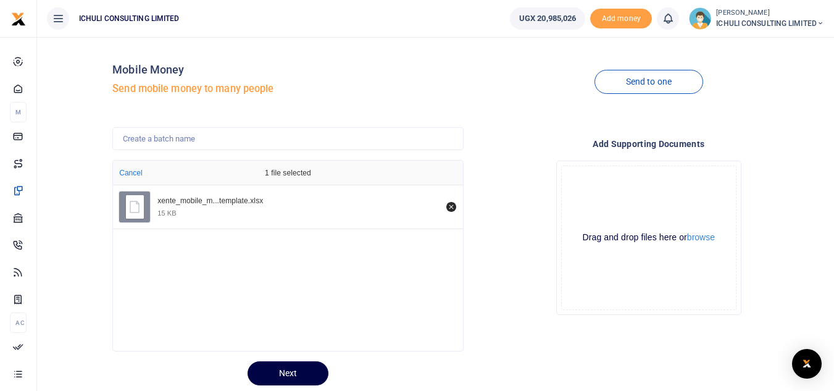
scroll to position [36, 0]
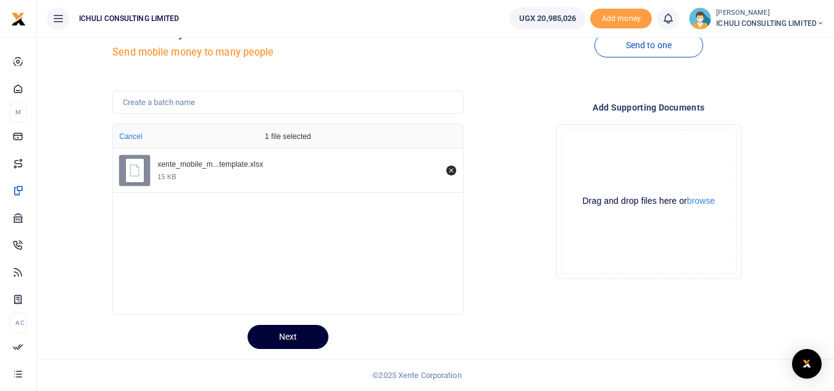
click at [304, 333] on button "Next" at bounding box center [288, 337] width 81 height 24
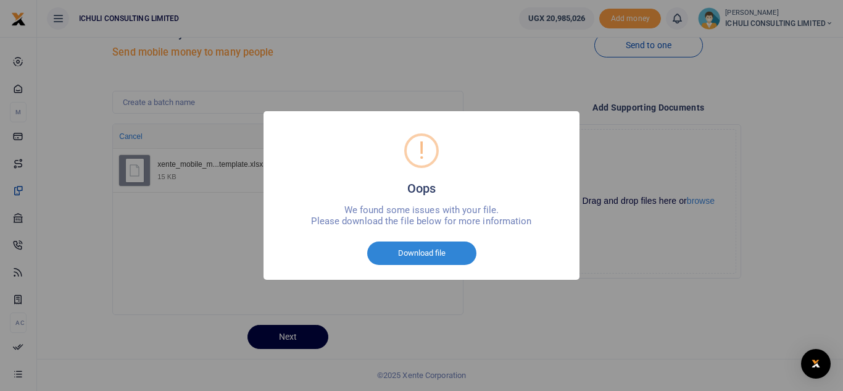
click at [578, 328] on div "! Oops × We found some issues with your file. Please download the file below fo…" at bounding box center [421, 195] width 843 height 391
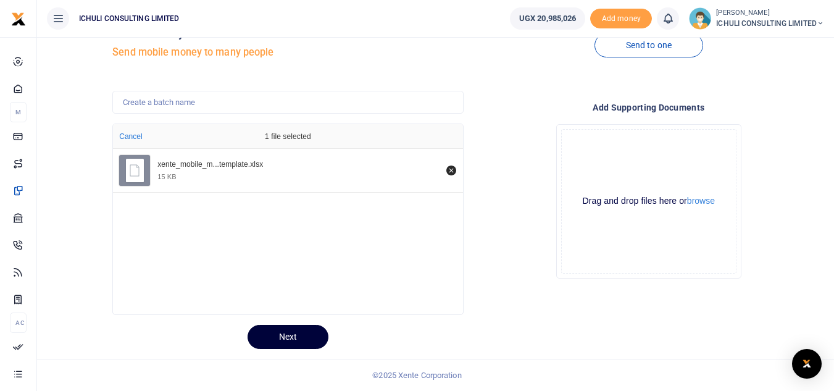
click at [280, 341] on button "Next" at bounding box center [288, 337] width 81 height 24
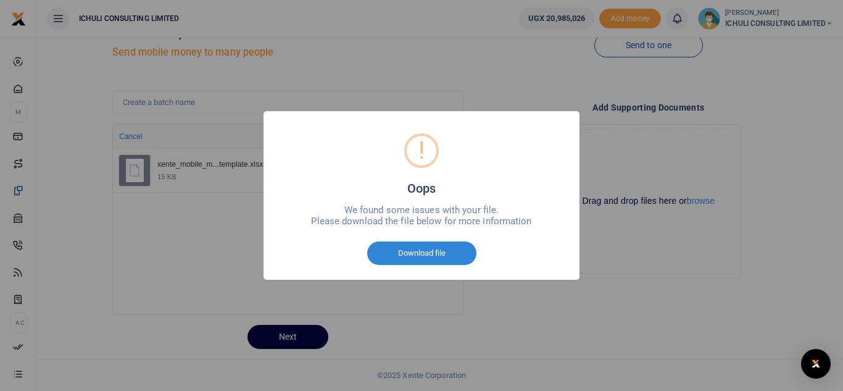
click at [485, 300] on div "! Oops × We found some issues with your file. Please download the file below fo…" at bounding box center [421, 195] width 843 height 391
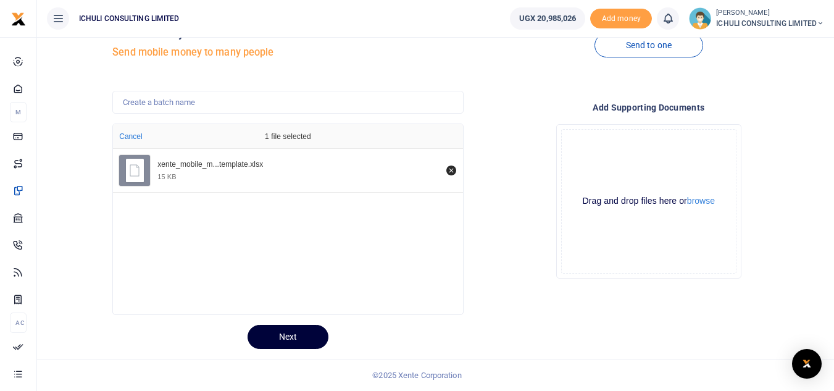
click at [308, 335] on button "Next" at bounding box center [288, 337] width 81 height 24
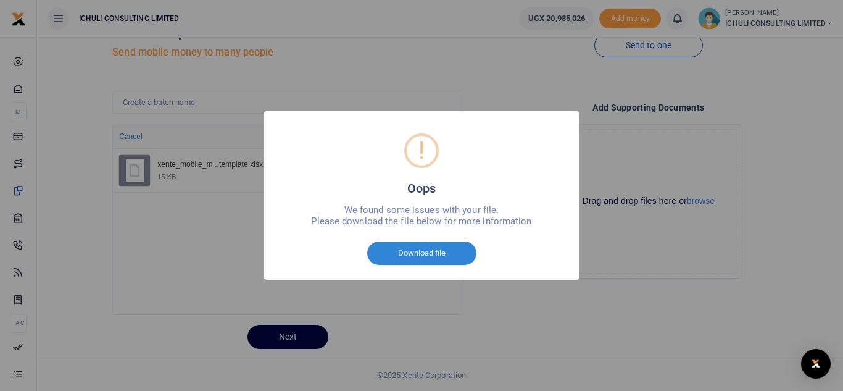
click at [498, 326] on div "! Oops × We found some issues with your file. Please download the file below fo…" at bounding box center [421, 195] width 843 height 391
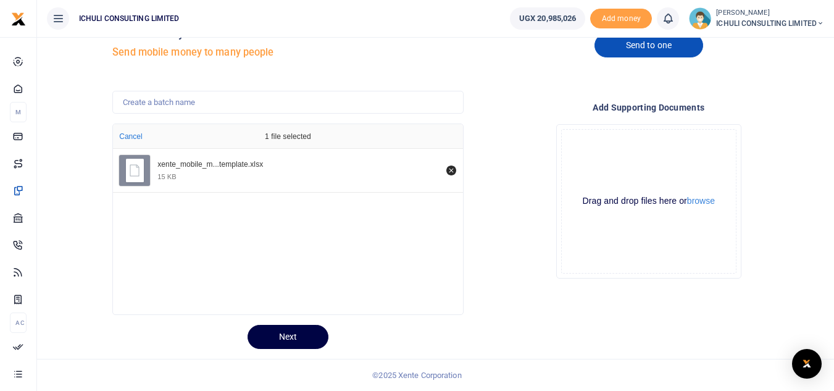
click at [663, 54] on link "Send to one" at bounding box center [649, 45] width 109 height 24
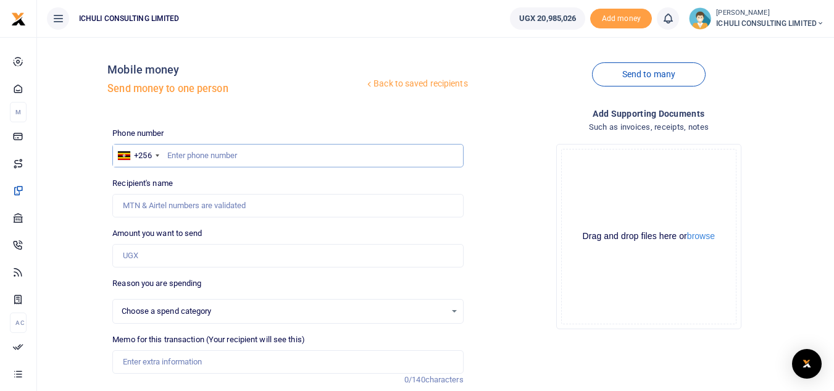
click at [183, 153] on input "text" at bounding box center [287, 155] width 351 height 23
select select
paste input "709077052"
type input "709077052"
click at [169, 249] on input "Amount you want to send" at bounding box center [287, 255] width 351 height 23
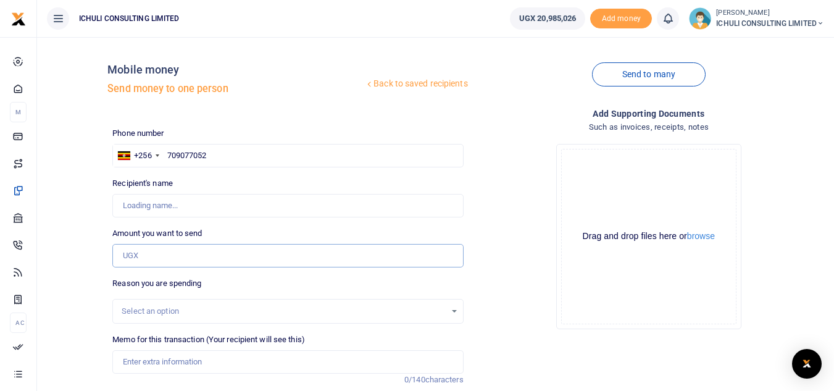
type input "Allen Kyarimpa"
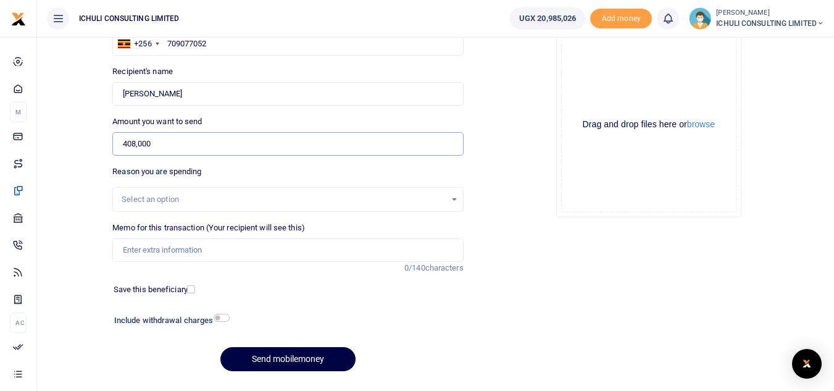
scroll to position [114, 0]
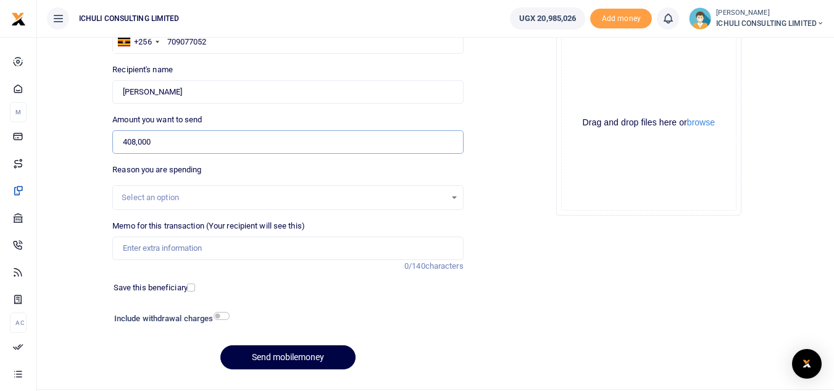
type input "408,000"
click at [286, 193] on div "Select an option" at bounding box center [284, 197] width 324 height 12
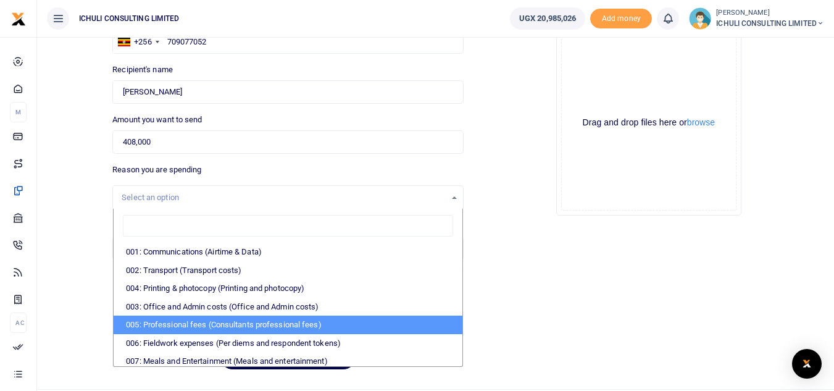
click at [298, 327] on li "005: Professional fees (Consultants professional fees)" at bounding box center [288, 325] width 348 height 19
select select "65"
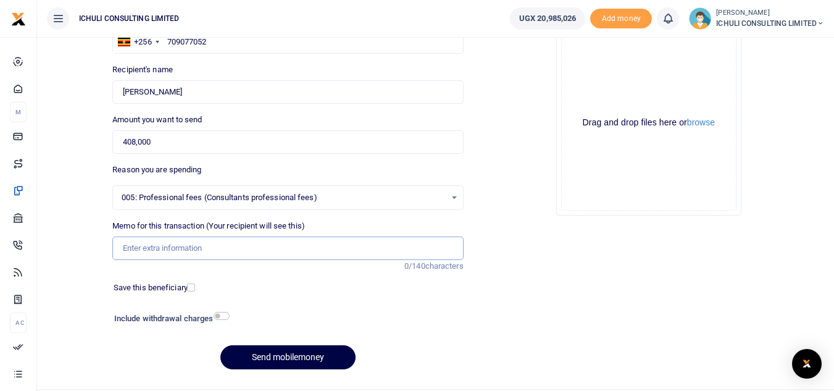
click at [228, 249] on input "Memo for this transaction (Your recipient will see this)" at bounding box center [287, 247] width 351 height 23
paste input "Trenching SFLU water project"
type input "Trenching SFLU water project"
click at [286, 359] on button "Send mobilemoney" at bounding box center [287, 357] width 135 height 24
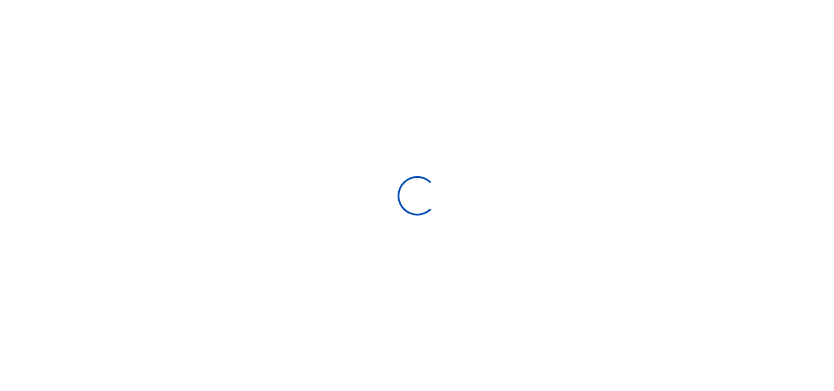
scroll to position [114, 0]
select select "Loading bundles"
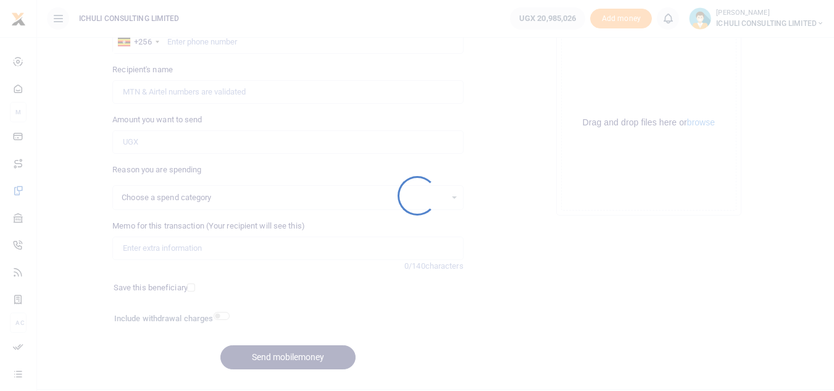
select select
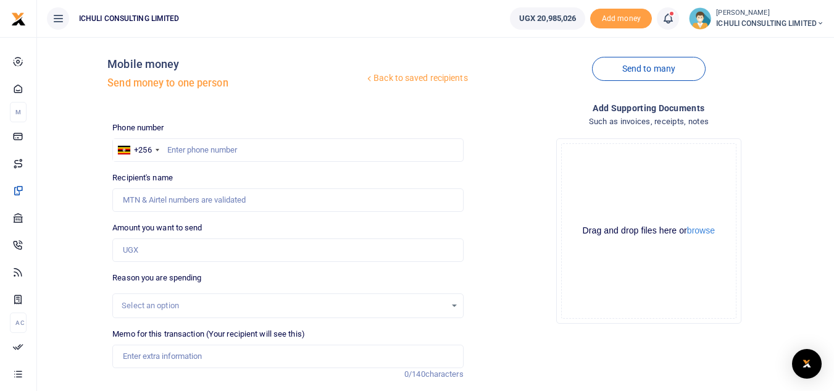
scroll to position [0, 0]
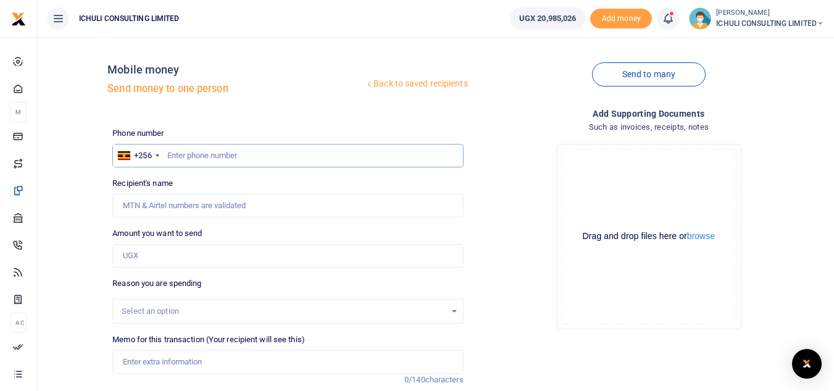
click at [262, 158] on input "text" at bounding box center [287, 155] width 351 height 23
paste input "704328037"
type input "704328037"
click at [184, 257] on input "Amount you want to send" at bounding box center [287, 255] width 351 height 23
type input "Muhudi Kadhana"
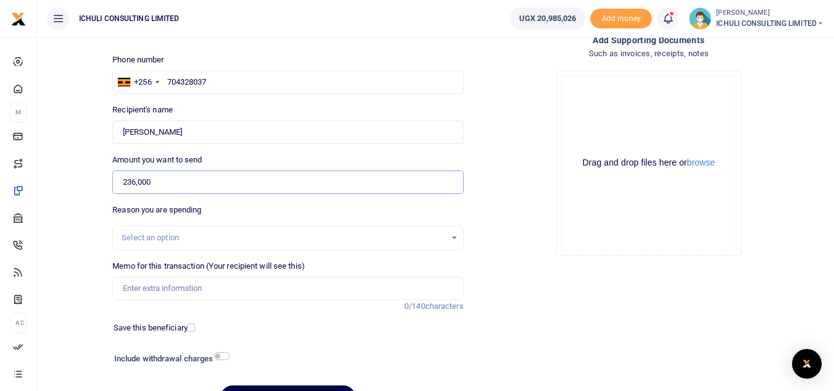
scroll to position [75, 0]
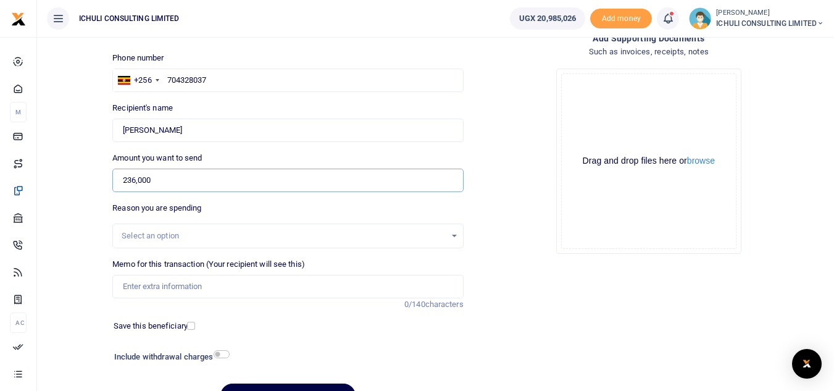
type input "236,000"
click at [449, 237] on div "Select an option" at bounding box center [287, 236] width 349 height 14
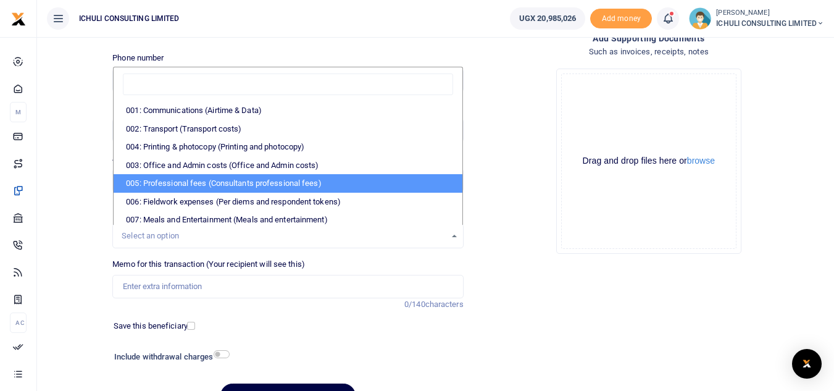
click at [280, 188] on li "005: Professional fees (Consultants professional fees)" at bounding box center [288, 183] width 348 height 19
select select "65"
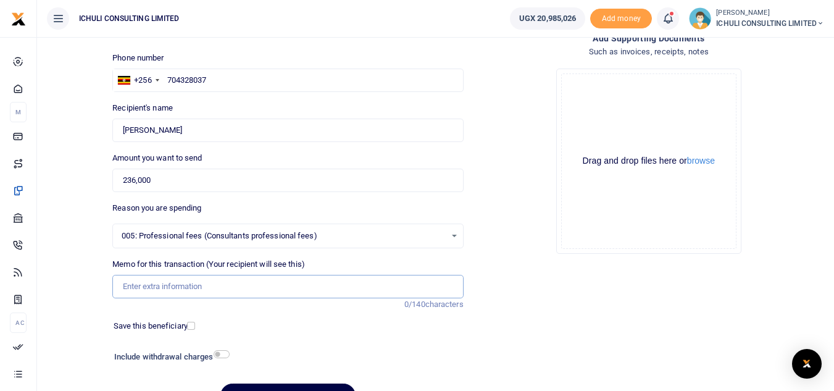
click at [241, 280] on input "Memo for this transaction (Your recipient will see this)" at bounding box center [287, 286] width 351 height 23
paste input "Trenching SFLU water project"
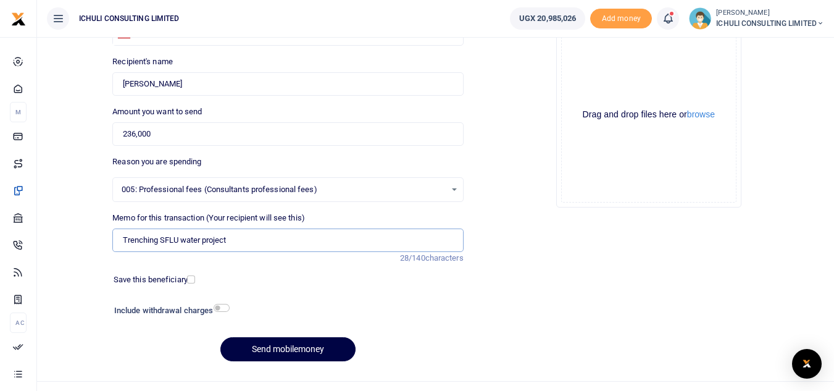
scroll to position [140, 0]
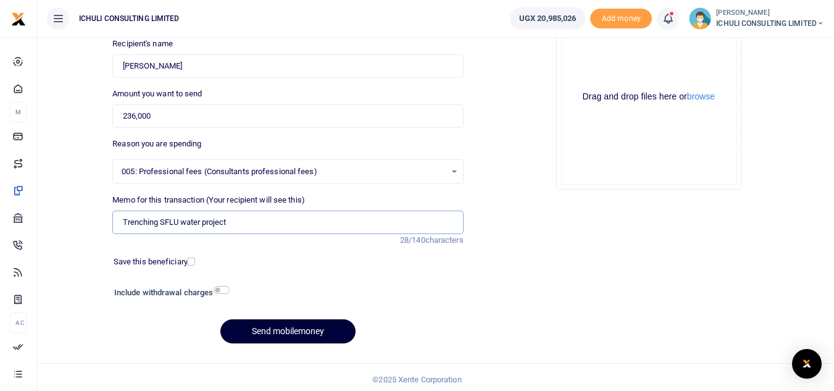
type input "Trenching SFLU water project"
click at [302, 328] on button "Send mobilemoney" at bounding box center [287, 331] width 135 height 24
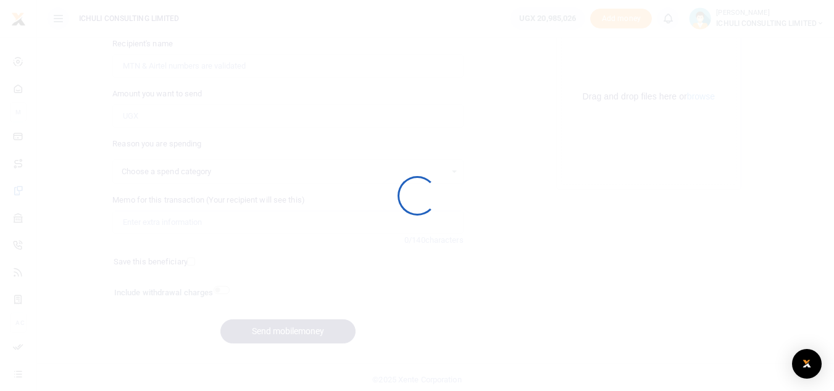
select select
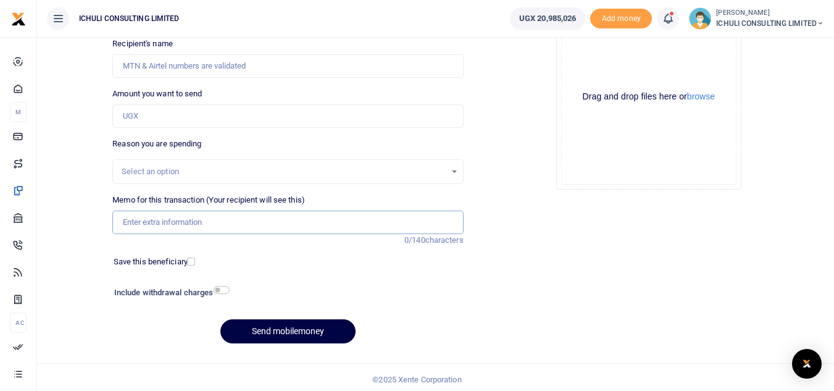
click at [170, 223] on input "Memo for this transaction (Your recipient will see this)" at bounding box center [287, 222] width 351 height 23
paste input "Trenching SFLU water project"
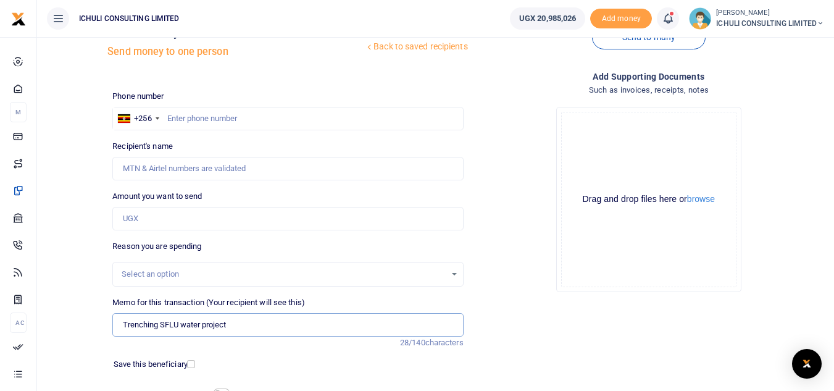
scroll to position [32, 0]
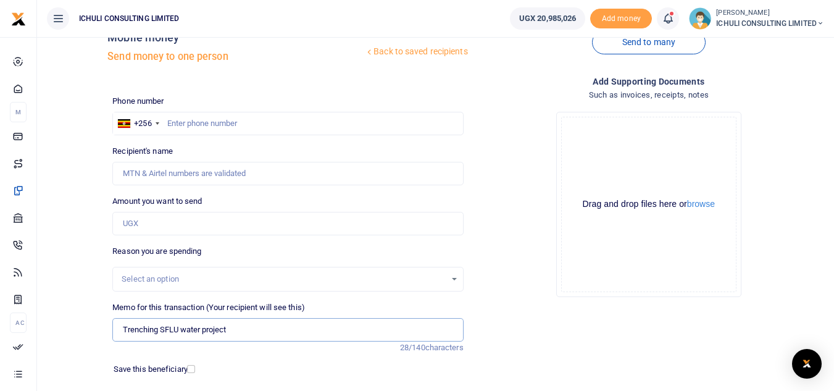
type input "Trenching SFLU water project"
click at [210, 121] on input "text" at bounding box center [287, 123] width 351 height 23
paste input "749413059"
type input "749413059"
type input "Christine Nakanjako"
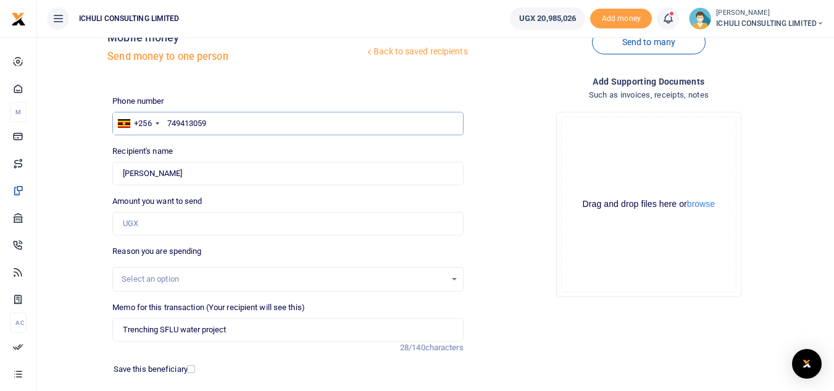
type input "749413059"
click at [175, 228] on input "Amount you want to send" at bounding box center [287, 223] width 351 height 23
type input "236,000"
click at [256, 280] on div "Select an option" at bounding box center [284, 279] width 324 height 12
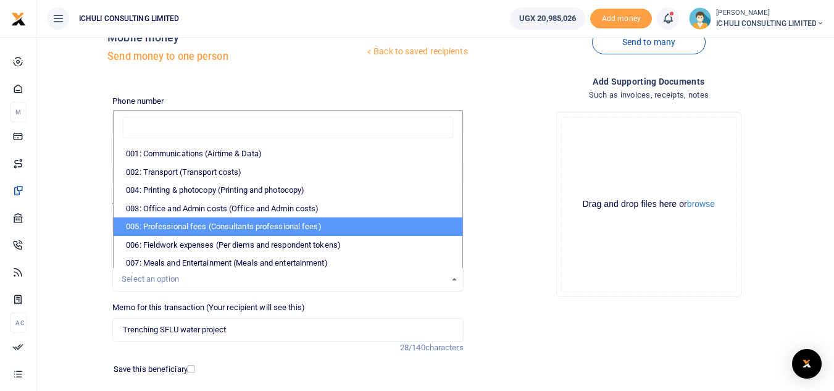
click at [248, 227] on li "005: Professional fees (Consultants professional fees)" at bounding box center [288, 226] width 348 height 19
select select "65"
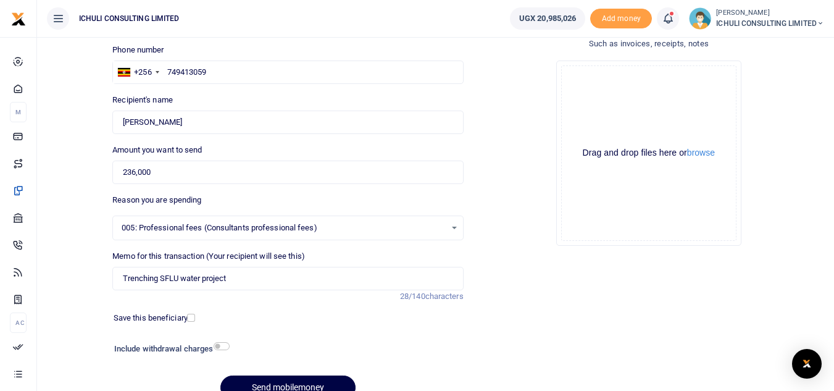
scroll to position [91, 0]
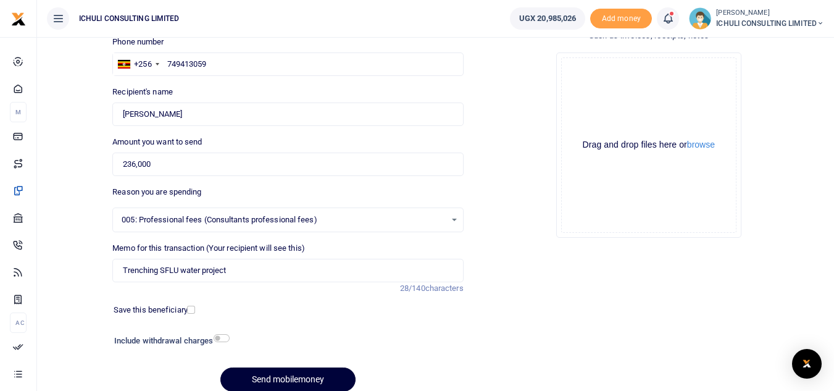
click at [305, 378] on button "Send mobilemoney" at bounding box center [287, 379] width 135 height 24
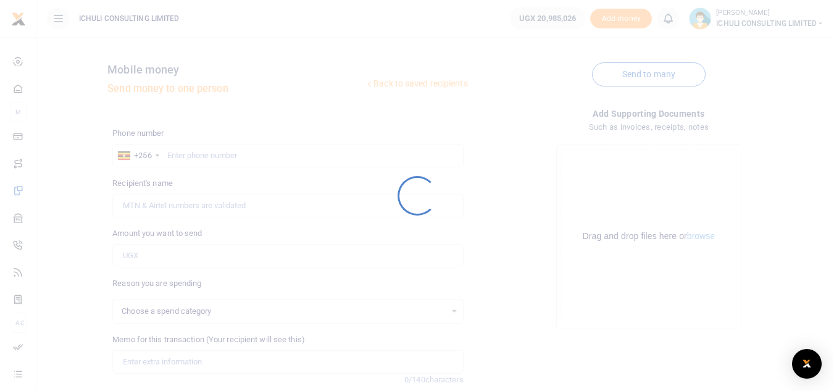
scroll to position [91, 0]
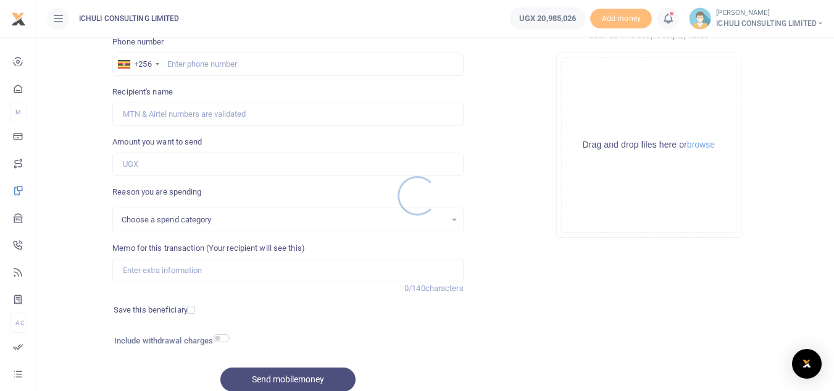
select select
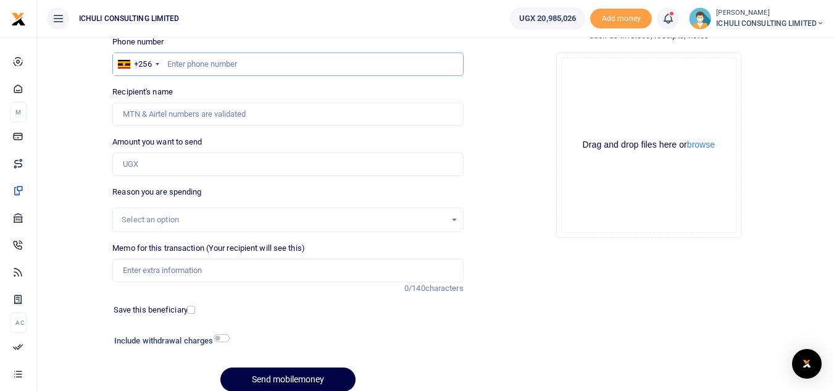
click at [306, 68] on input "text" at bounding box center [287, 63] width 351 height 23
paste input "755229997"
type input "755229997"
click at [149, 167] on input "Amount you want to send" at bounding box center [287, 164] width 351 height 23
type input "[PERSON_NAME]"
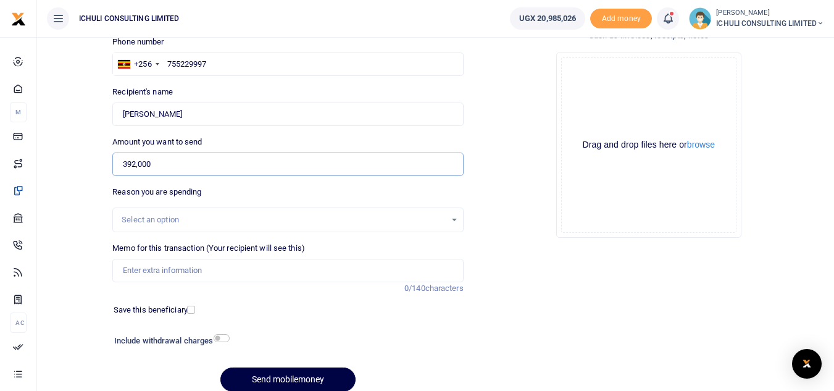
type input "392,000"
click at [444, 224] on div "Select an option" at bounding box center [284, 220] width 324 height 12
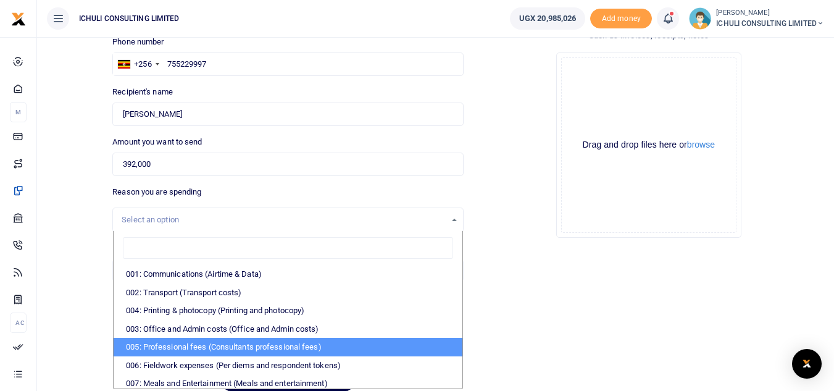
click at [268, 342] on li "005: Professional fees (Consultants professional fees)" at bounding box center [288, 347] width 348 height 19
select select "65"
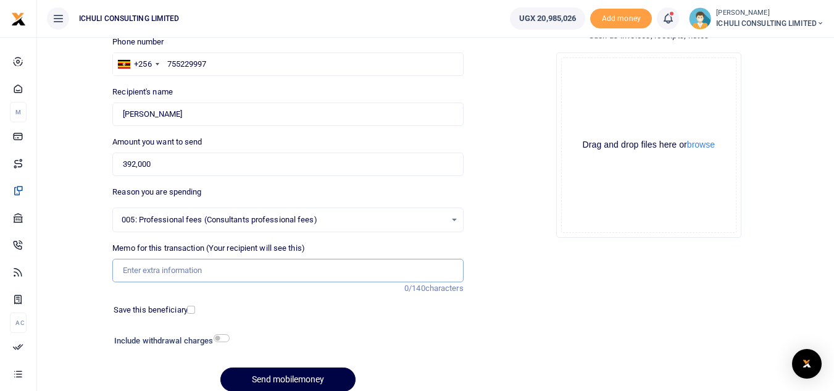
click at [232, 275] on input "Memo for this transaction (Your recipient will see this)" at bounding box center [287, 270] width 351 height 23
paste input "Trenching SFLU water project"
type input "Trenching SFLU water project"
click at [301, 377] on button "Send mobilemoney" at bounding box center [287, 379] width 135 height 24
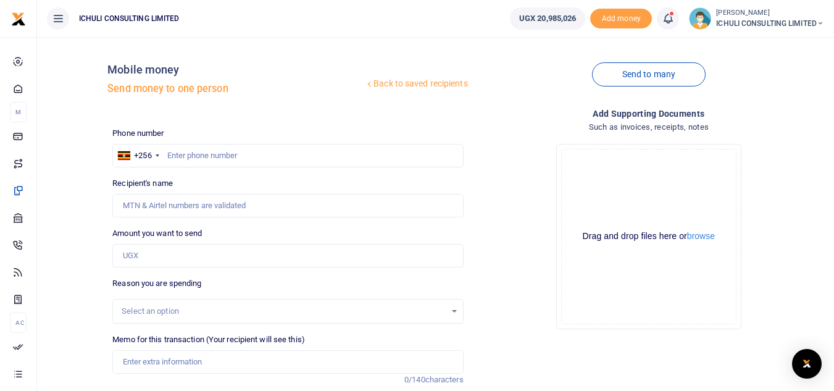
scroll to position [91, 0]
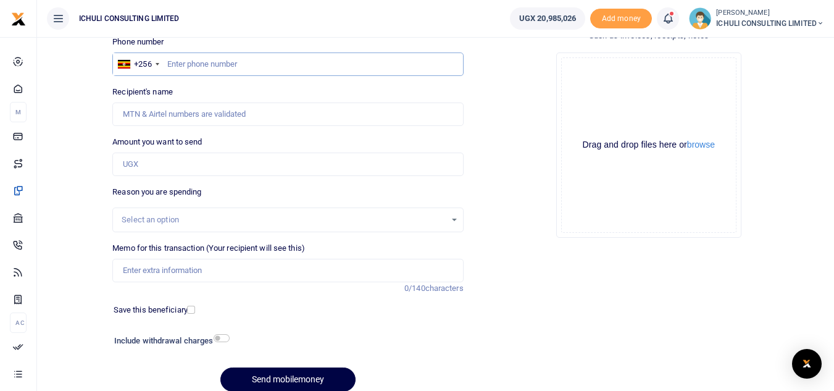
click at [276, 62] on input "text" at bounding box center [287, 63] width 351 height 23
paste input "701028918"
type input "701028918"
click at [173, 163] on input "Amount you want to send" at bounding box center [287, 164] width 351 height 23
type input "Violetpersis Namugosa"
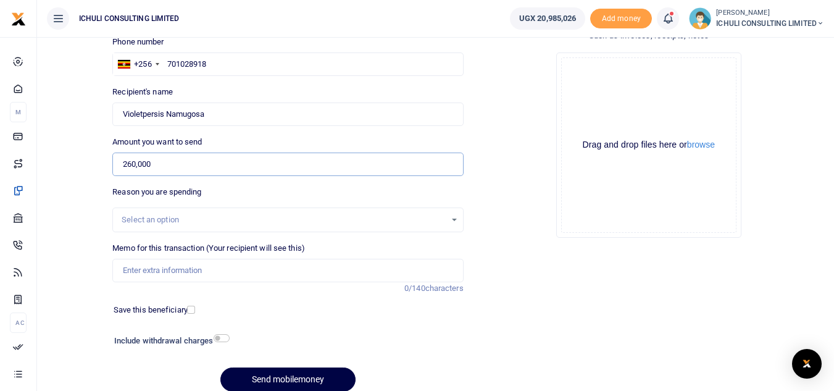
type input "260,000"
click at [453, 219] on div "Select an option" at bounding box center [287, 220] width 349 height 14
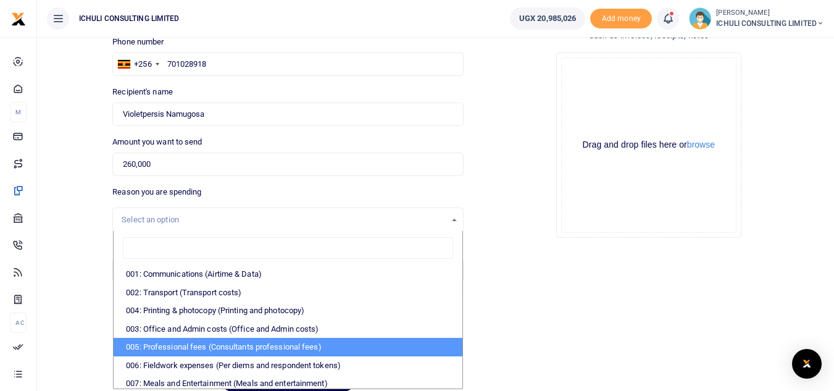
click at [198, 347] on li "005: Professional fees (Consultants professional fees)" at bounding box center [288, 347] width 348 height 19
select select "65"
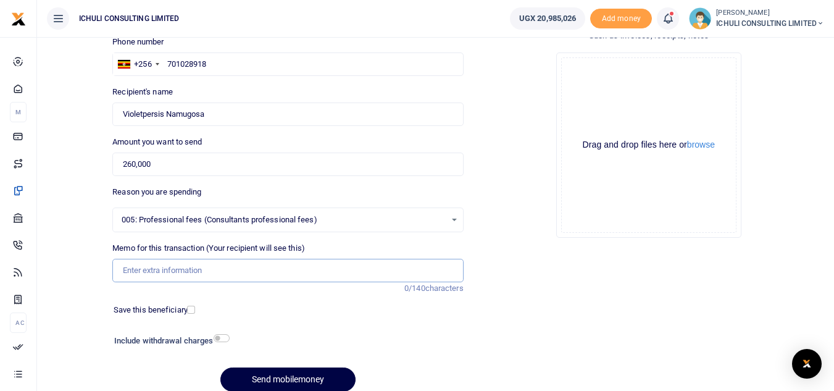
click at [155, 272] on input "Memo for this transaction (Your recipient will see this)" at bounding box center [287, 270] width 351 height 23
paste input "Trenching SFLU water project"
type input "Trenching SFLU water project"
click at [286, 378] on button "Send mobilemoney" at bounding box center [287, 379] width 135 height 24
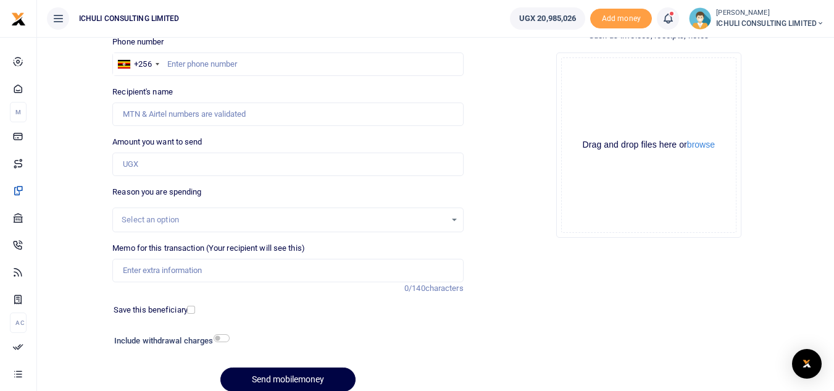
scroll to position [91, 0]
click at [270, 59] on input "text" at bounding box center [287, 63] width 351 height 23
paste input "771886553"
type input "771886553"
type input "[PERSON_NAME]"
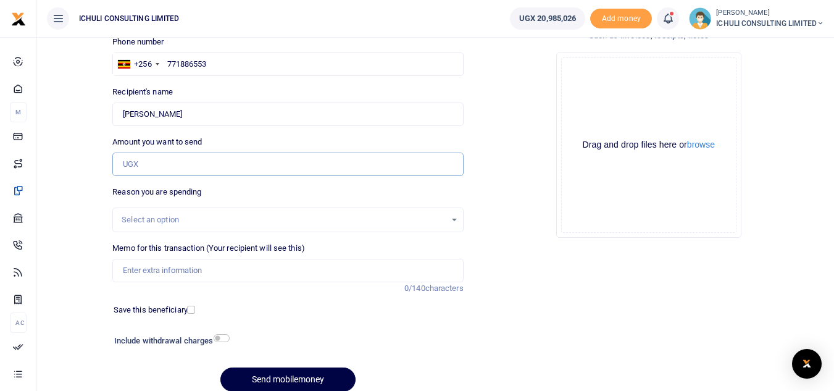
click at [177, 159] on input "Amount you want to send" at bounding box center [287, 164] width 351 height 23
type input "364,000"
click at [438, 220] on div "Select an option" at bounding box center [284, 220] width 324 height 12
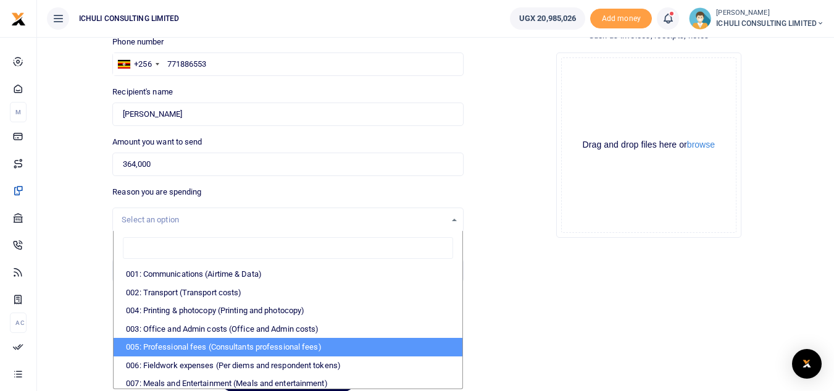
click at [217, 346] on li "005: Professional fees (Consultants professional fees)" at bounding box center [288, 347] width 348 height 19
select select "65"
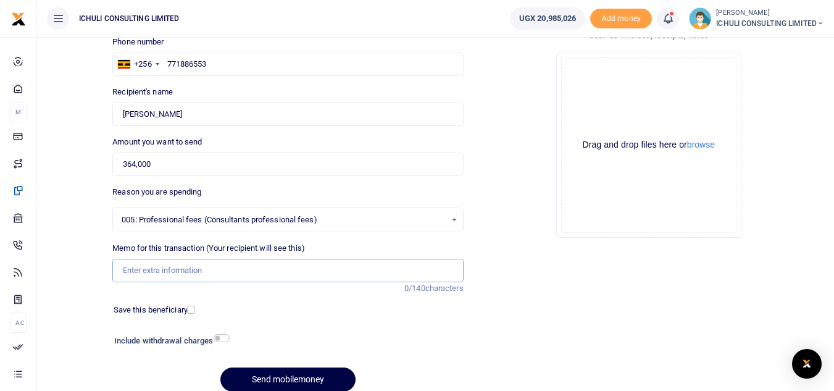
click at [185, 267] on input "Memo for this transaction (Your recipient will see this)" at bounding box center [287, 270] width 351 height 23
paste input "Trenching SFLU water project"
type input "Trenching SFLU water project"
click at [277, 378] on button "Send mobilemoney" at bounding box center [287, 379] width 135 height 24
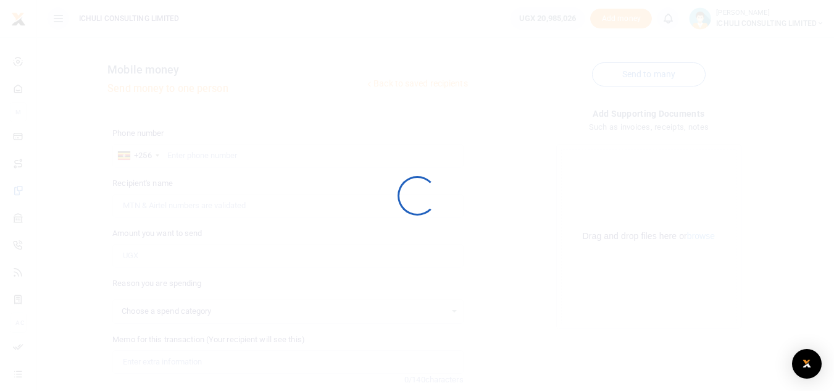
scroll to position [91, 0]
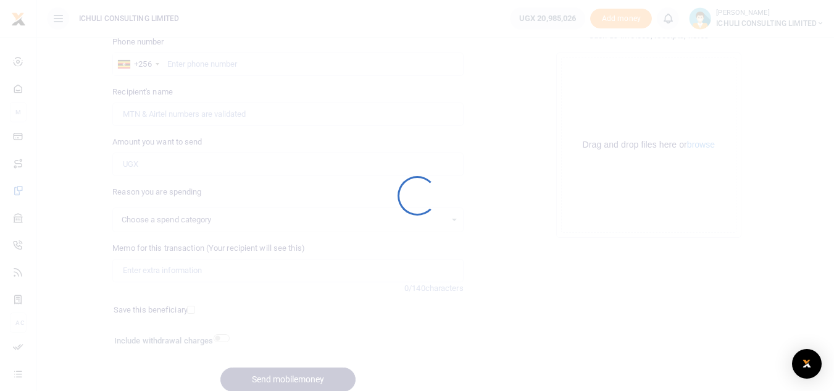
select select
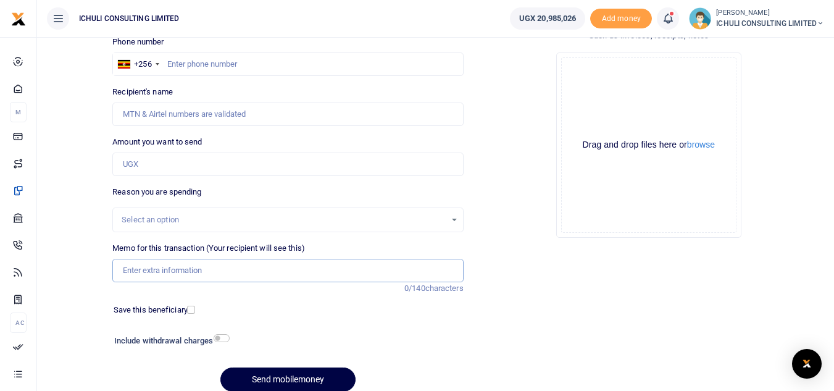
click at [225, 267] on input "Memo for this transaction (Your recipient will see this)" at bounding box center [287, 270] width 351 height 23
paste input "Trenching SFLU water project"
type input "Trenching SFLU water project"
click at [451, 219] on div "Select an option" at bounding box center [287, 220] width 349 height 14
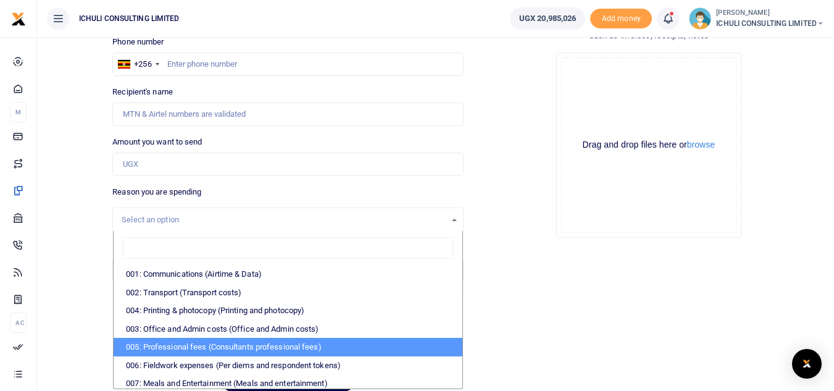
click at [198, 349] on li "005: Professional fees (Consultants professional fees)" at bounding box center [288, 347] width 348 height 19
select select "65"
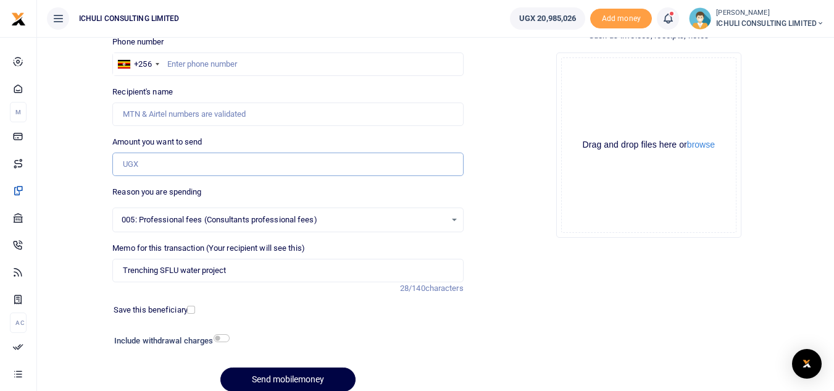
click at [249, 168] on input "Amount you want to send" at bounding box center [287, 164] width 351 height 23
type input "208,000"
click at [240, 59] on input "text" at bounding box center [287, 63] width 351 height 23
paste input "755229997"
type input "755229997"
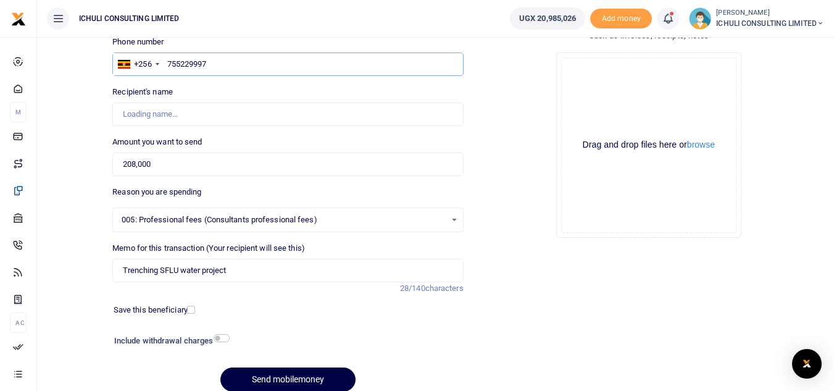
type input "Ronald Nsubuga"
type input "755229997"
click at [286, 379] on button "Send mobilemoney" at bounding box center [287, 379] width 135 height 24
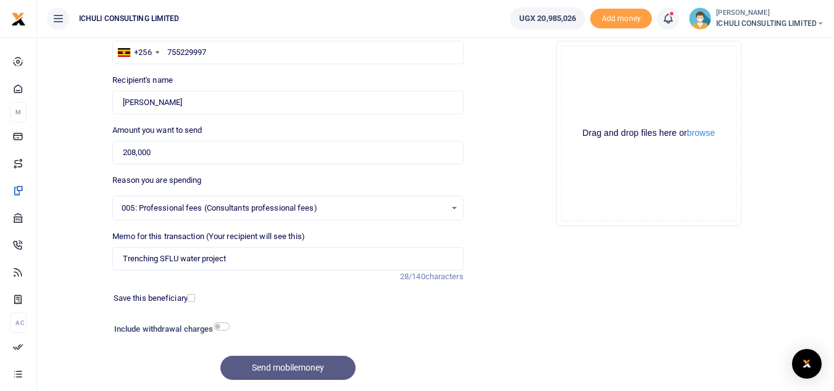
scroll to position [50, 0]
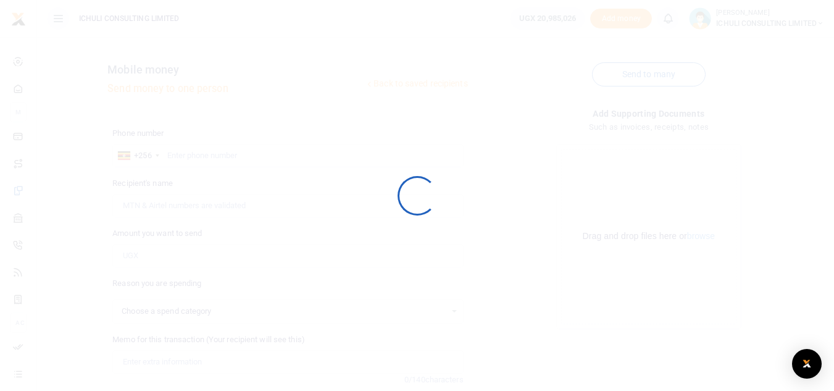
scroll to position [50, 0]
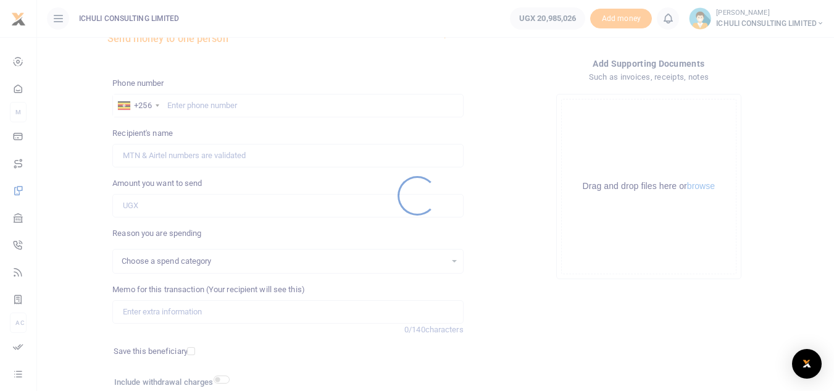
select select
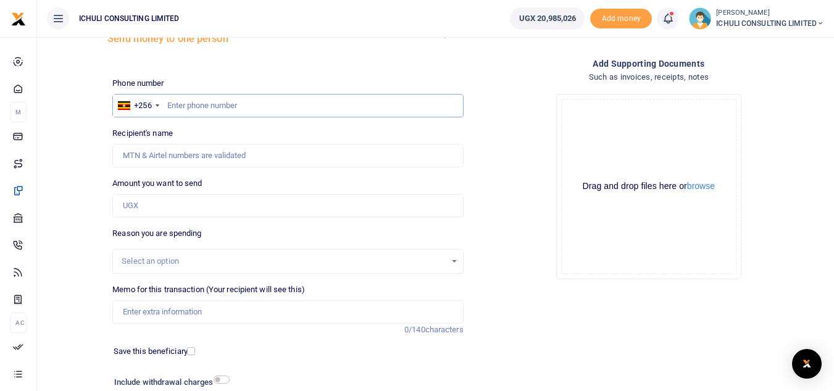
click at [249, 104] on input "text" at bounding box center [287, 105] width 351 height 23
paste input "755229997"
type input "755229997"
click at [170, 207] on input "Amount you want to send" at bounding box center [287, 205] width 351 height 23
type input "Ronald Nsubuga"
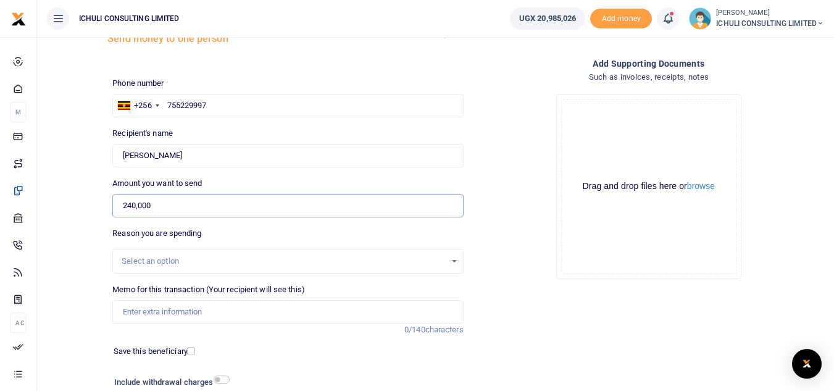
type input "240,000"
click at [273, 265] on div "Select an option" at bounding box center [284, 261] width 324 height 12
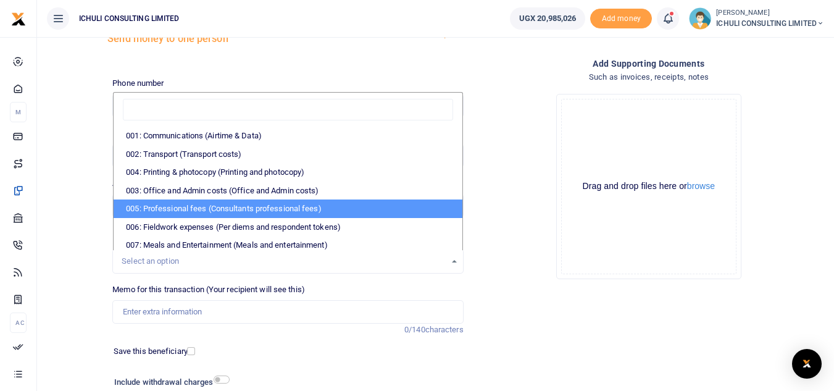
click at [242, 213] on li "005: Professional fees (Consultants professional fees)" at bounding box center [288, 208] width 348 height 19
select select "65"
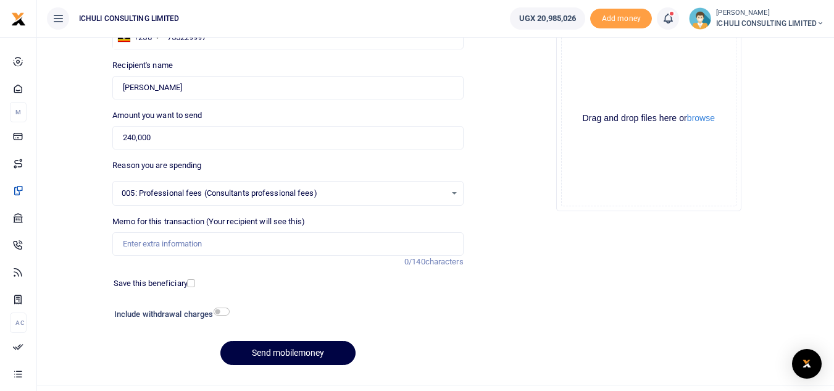
scroll to position [124, 0]
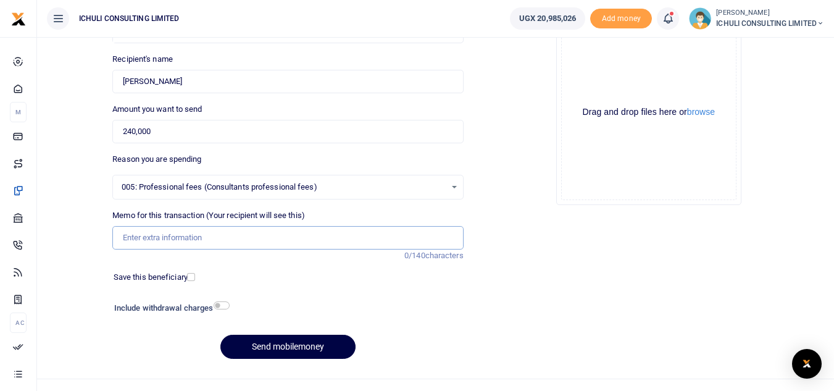
click at [277, 235] on input "Memo for this transaction (Your recipient will see this)" at bounding box center [287, 237] width 351 height 23
paste input "Trenching SFLU water project"
type input "Trenching SFLU water project"
click at [301, 345] on button "Send mobilemoney" at bounding box center [287, 347] width 135 height 24
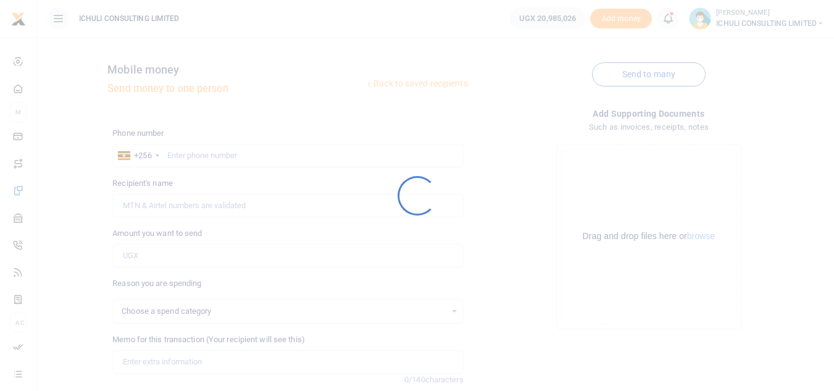
select select
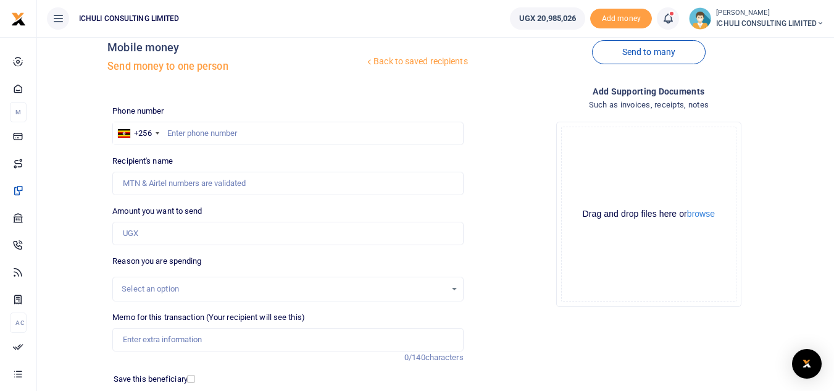
scroll to position [12, 0]
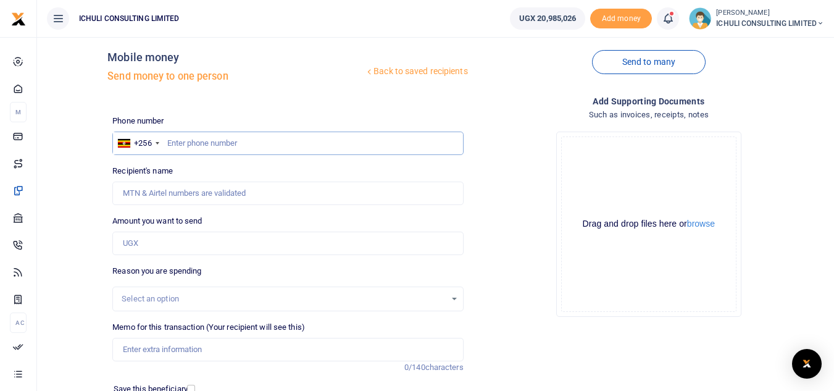
click at [263, 139] on input "text" at bounding box center [287, 143] width 351 height 23
paste input "758940083"
type input "758940083"
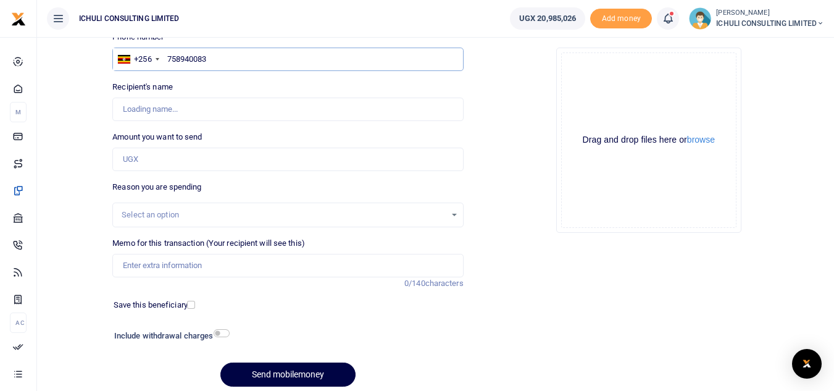
scroll to position [114, 0]
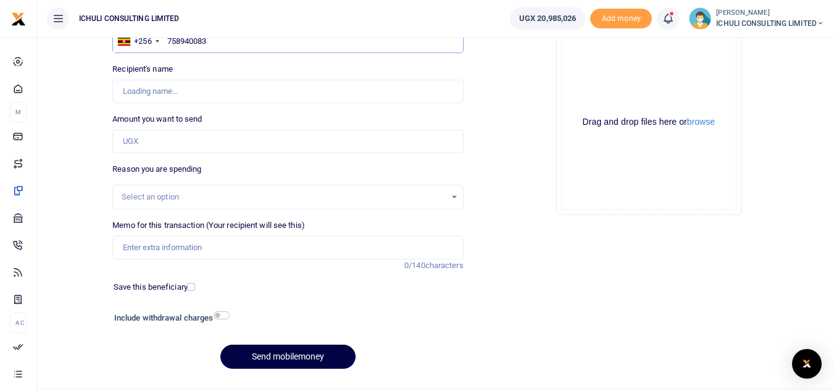
type input "[PERSON_NAME]"
type input "758940083"
click at [248, 150] on input "Amount you want to send" at bounding box center [287, 141] width 351 height 23
type input "216,000"
click at [420, 196] on div "Select an option" at bounding box center [284, 197] width 324 height 12
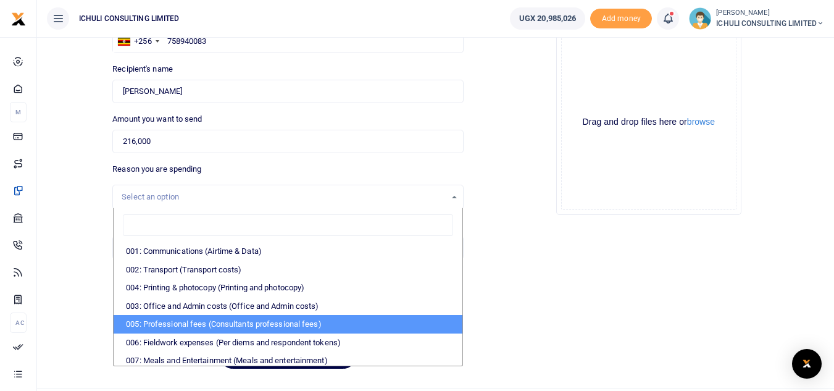
click at [173, 327] on li "005: Professional fees (Consultants professional fees)" at bounding box center [288, 324] width 348 height 19
select select "65"
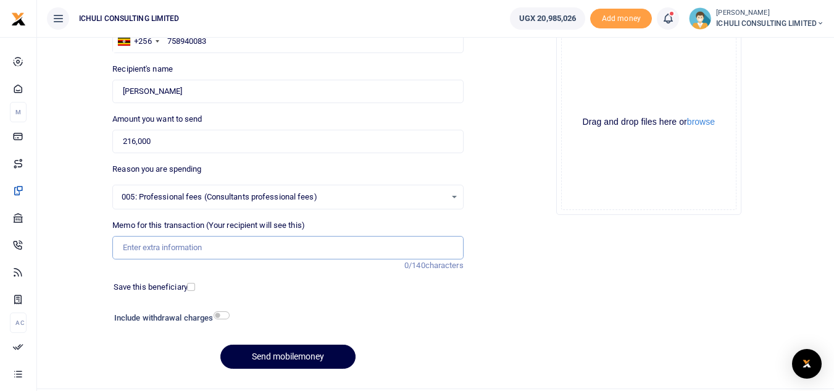
click at [192, 255] on input "Memo for this transaction (Your recipient will see this)" at bounding box center [287, 247] width 351 height 23
paste input "Trenching SFLU water project"
type input "Trenching SFLU water project"
click at [311, 356] on button "Send mobilemoney" at bounding box center [287, 357] width 135 height 24
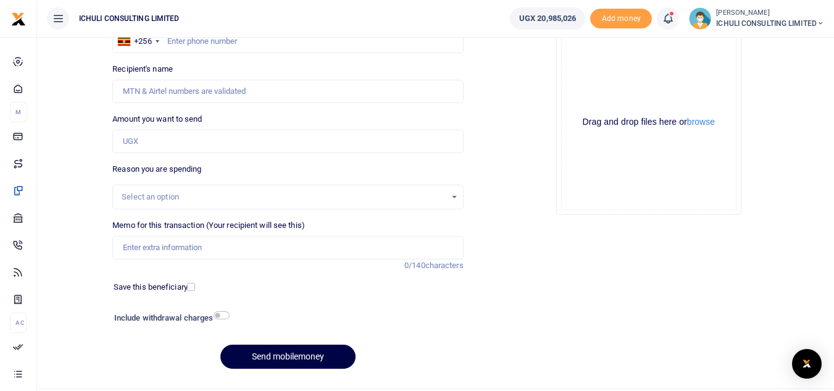
scroll to position [114, 0]
click at [277, 41] on input "text" at bounding box center [287, 41] width 351 height 23
paste input "772391073"
type input "772391073"
click at [212, 143] on input "Amount you want to send" at bounding box center [287, 141] width 351 height 23
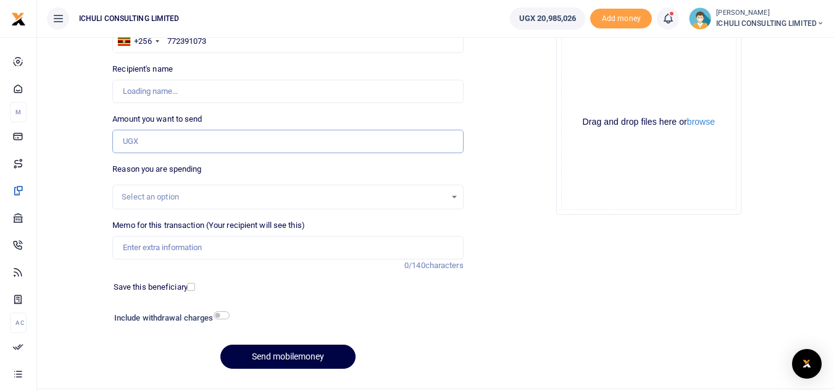
type input "Hadijah Nalubwama Sanyu"
type input "108,000"
click at [453, 201] on div "Select an option" at bounding box center [287, 197] width 349 height 14
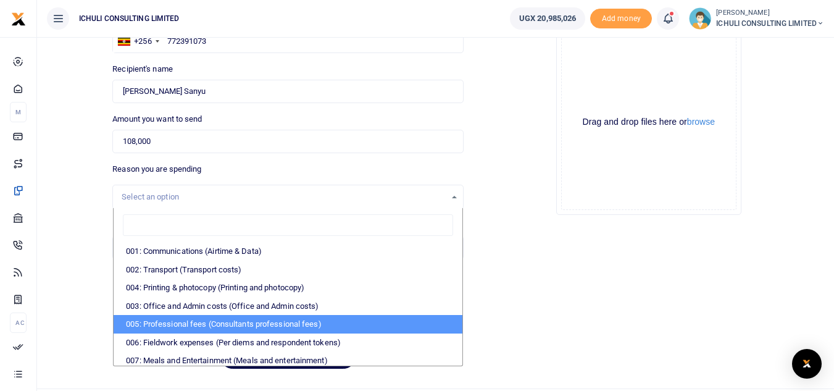
click at [252, 325] on li "005: Professional fees (Consultants professional fees)" at bounding box center [288, 324] width 348 height 19
select select "65"
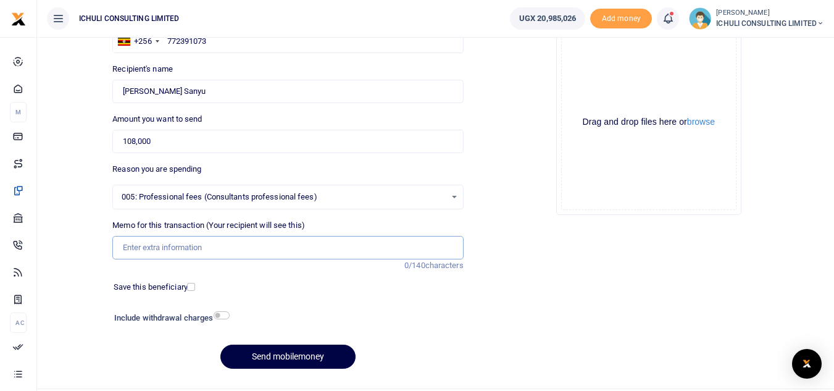
click at [259, 245] on input "Memo for this transaction (Your recipient will see this)" at bounding box center [287, 247] width 351 height 23
paste input "Trenching SFLU water project"
type input "Trenching SFLU water project"
click at [313, 355] on button "Send mobilemoney" at bounding box center [287, 357] width 135 height 24
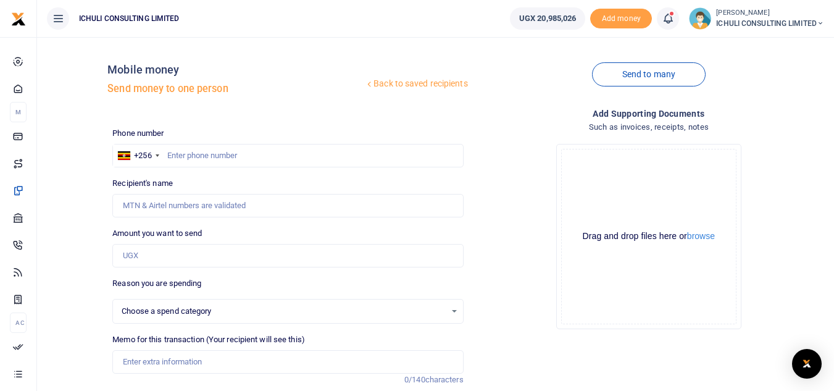
scroll to position [114, 0]
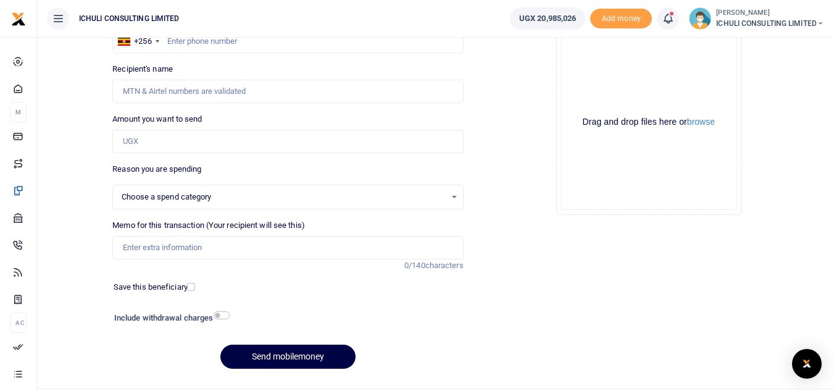
select select
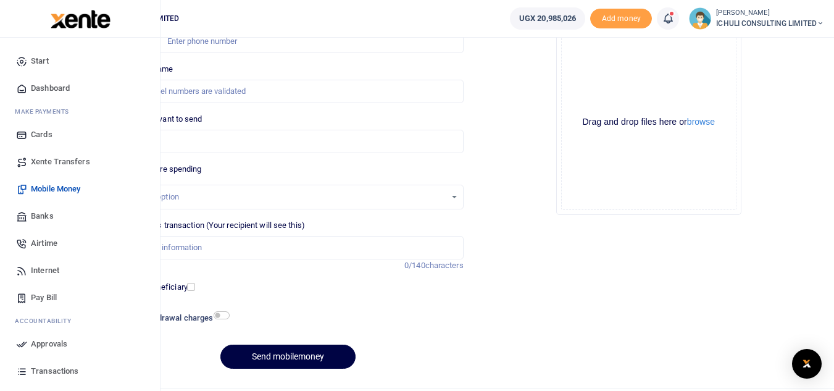
click at [44, 346] on span "Approvals" at bounding box center [49, 344] width 36 height 12
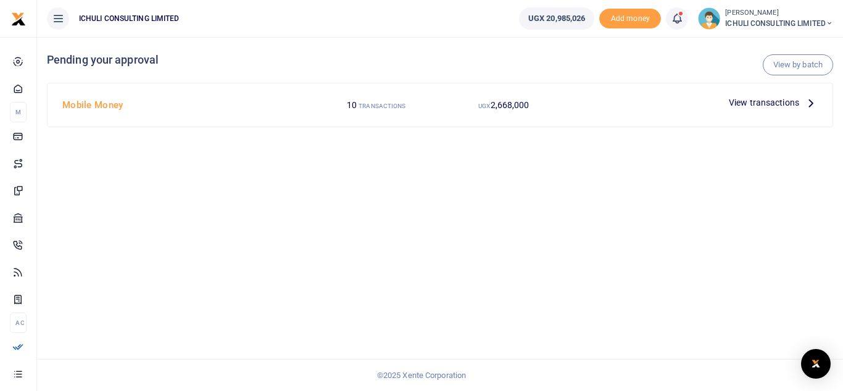
click at [809, 104] on icon at bounding box center [812, 103] width 14 height 14
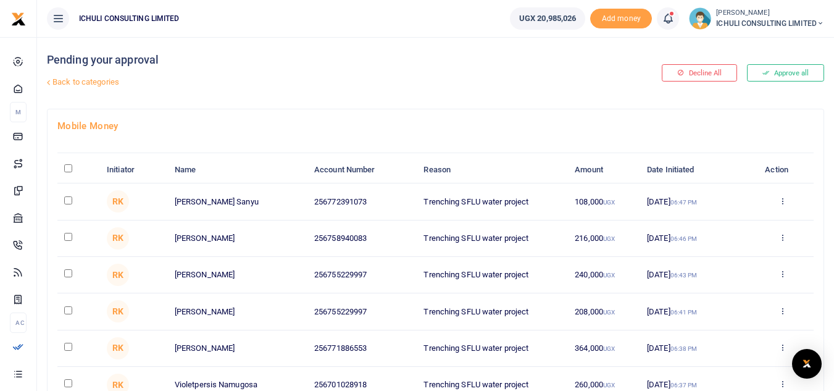
click at [69, 168] on input "\a \a : activate to sort column descending" at bounding box center [68, 168] width 8 height 8
checkbox input "true"
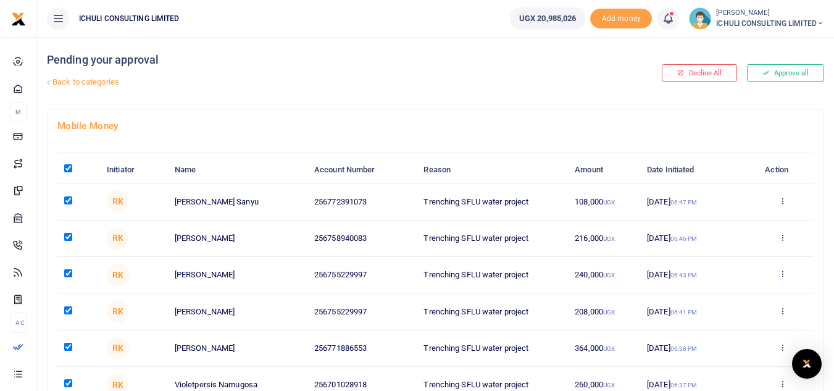
checkbox input "true"
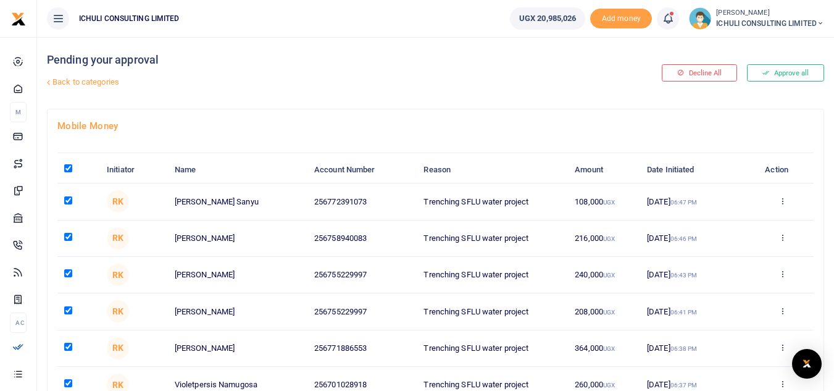
checkbox input "true"
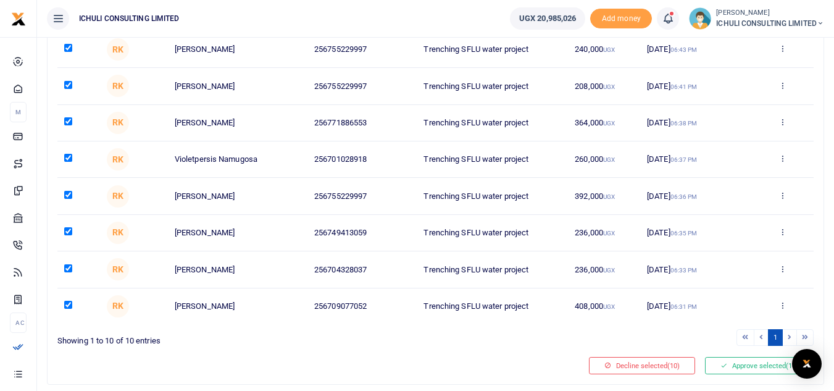
scroll to position [261, 0]
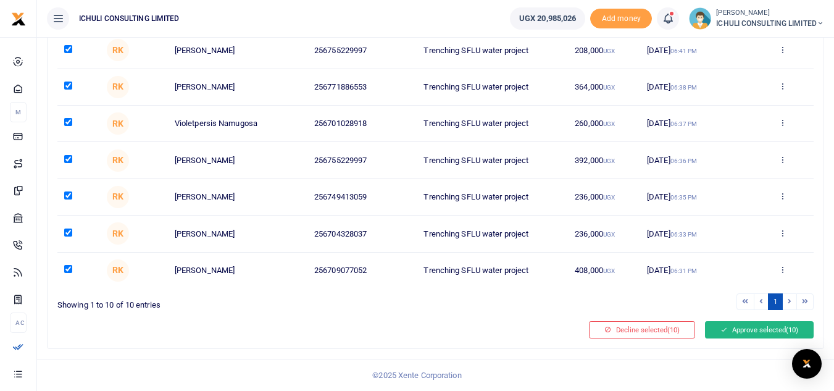
click at [750, 331] on button "Approve selected (10)" at bounding box center [759, 329] width 109 height 17
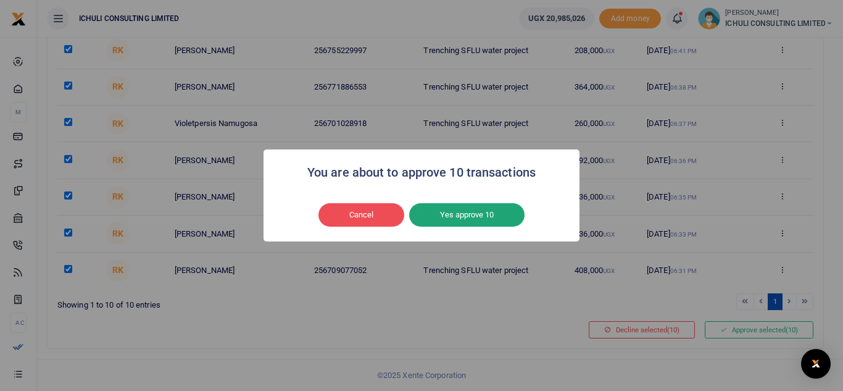
click at [487, 220] on button "Yes approve 10" at bounding box center [466, 214] width 115 height 23
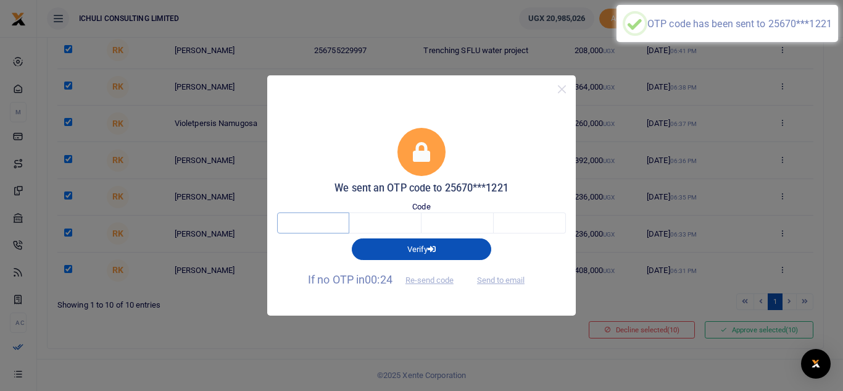
click at [337, 222] on input "text" at bounding box center [313, 222] width 72 height 21
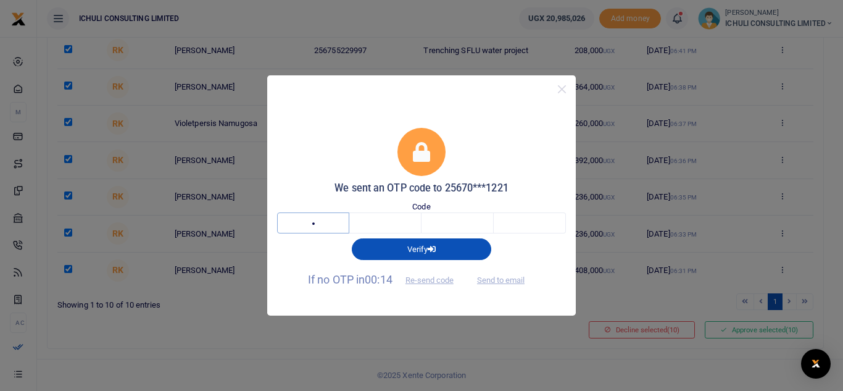
type input "5"
type input "3"
type input "0"
type input "1"
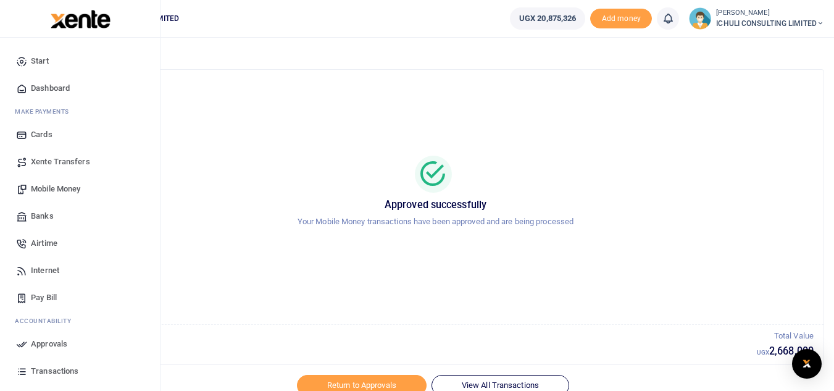
click at [61, 190] on span "Mobile Money" at bounding box center [55, 189] width 49 height 12
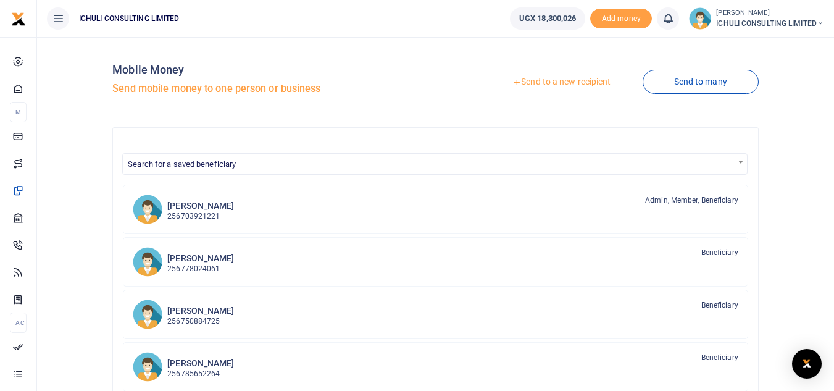
click at [532, 81] on link "Send to a new recipient" at bounding box center [561, 82] width 161 height 22
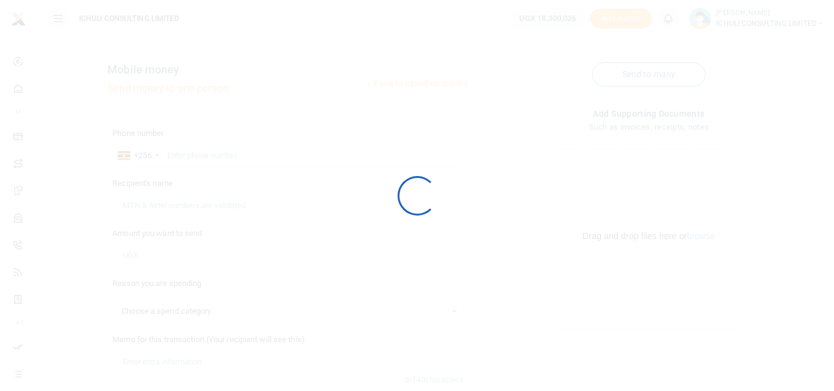
select select
